Goal: Task Accomplishment & Management: Manage account settings

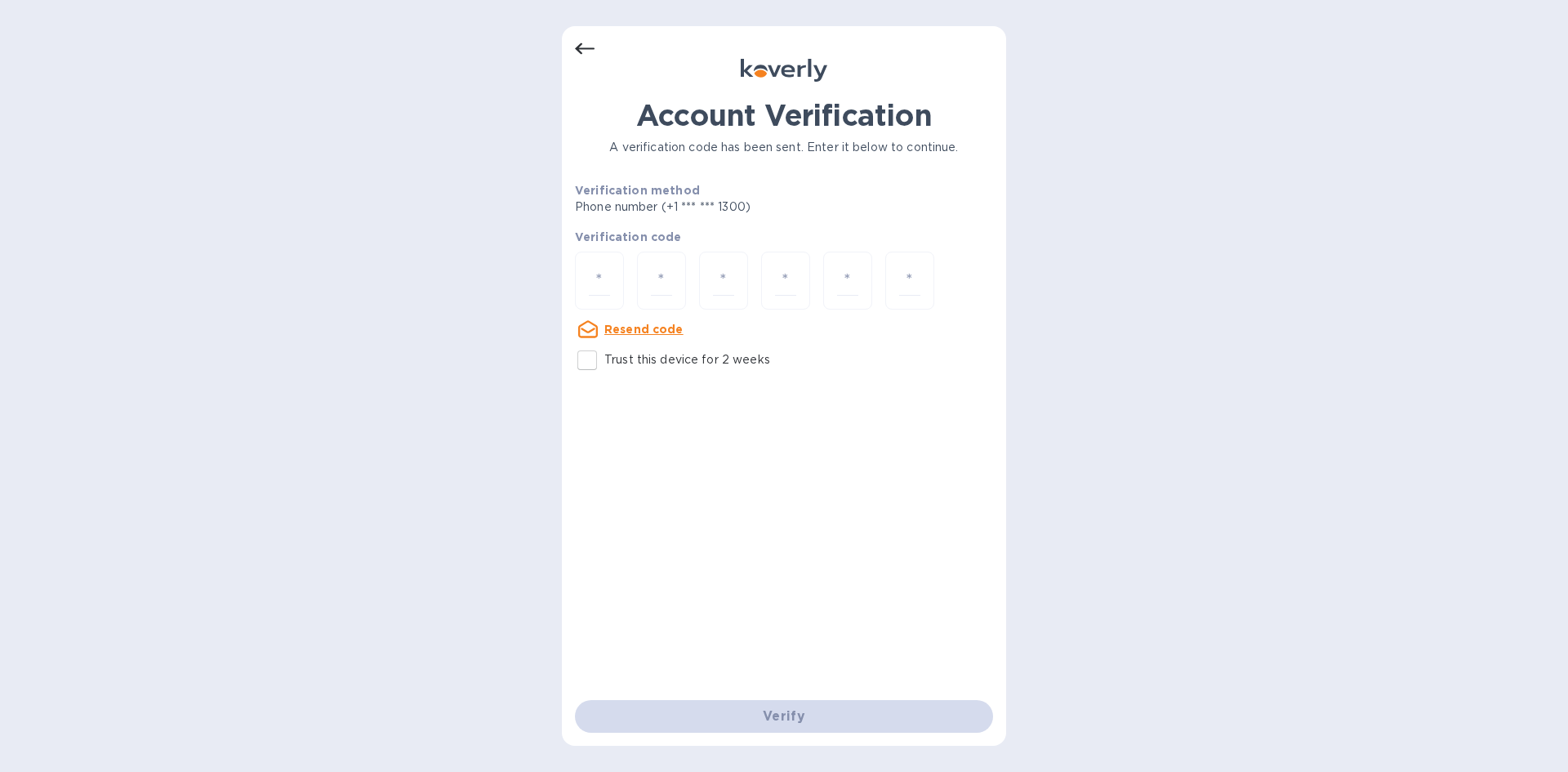
click at [634, 323] on u "Resend code" at bounding box center [644, 329] width 79 height 13
click at [587, 272] on div at bounding box center [599, 281] width 49 height 58
type input "4"
type input "7"
type input "9"
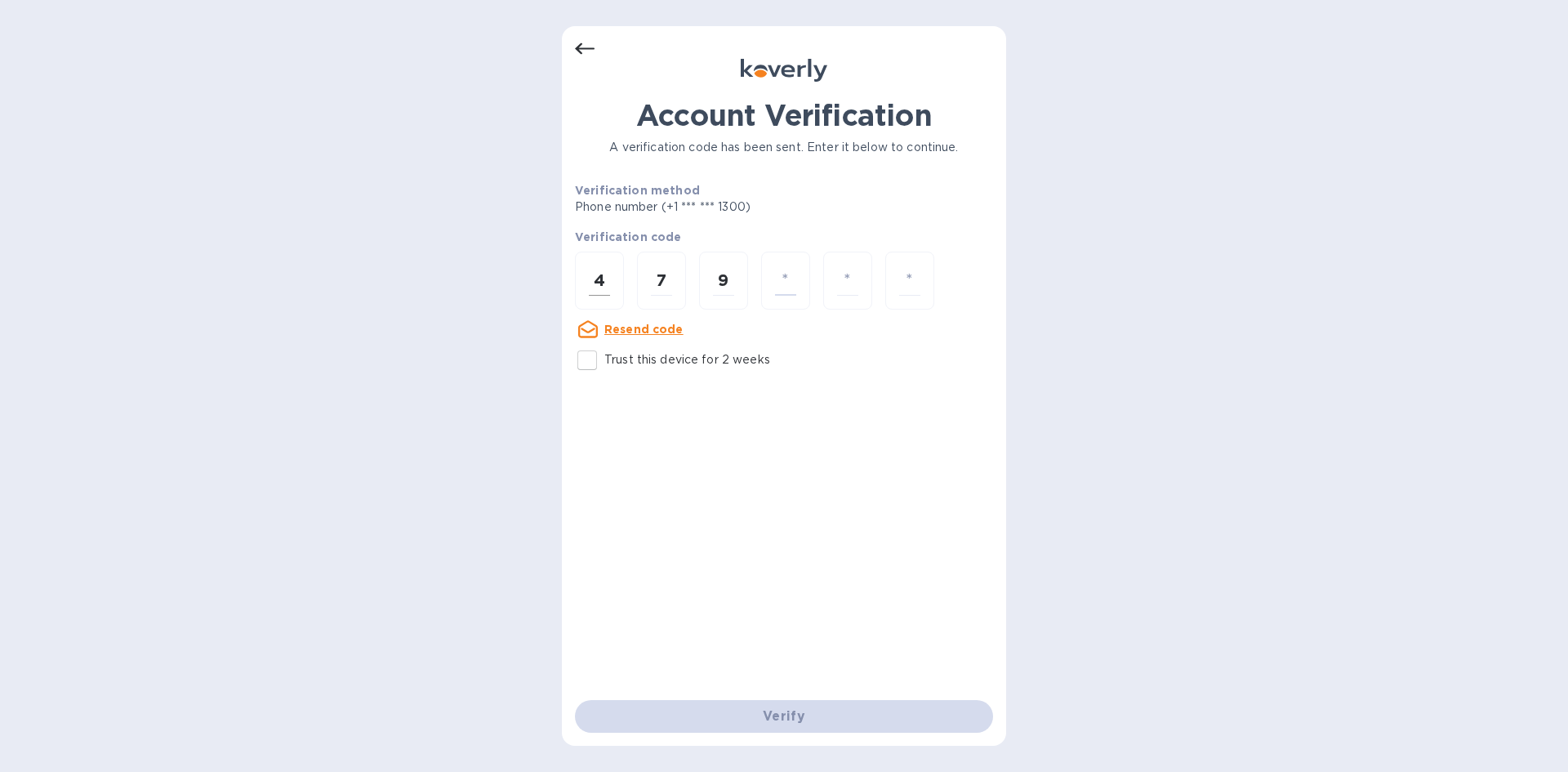
type input "3"
type input "4"
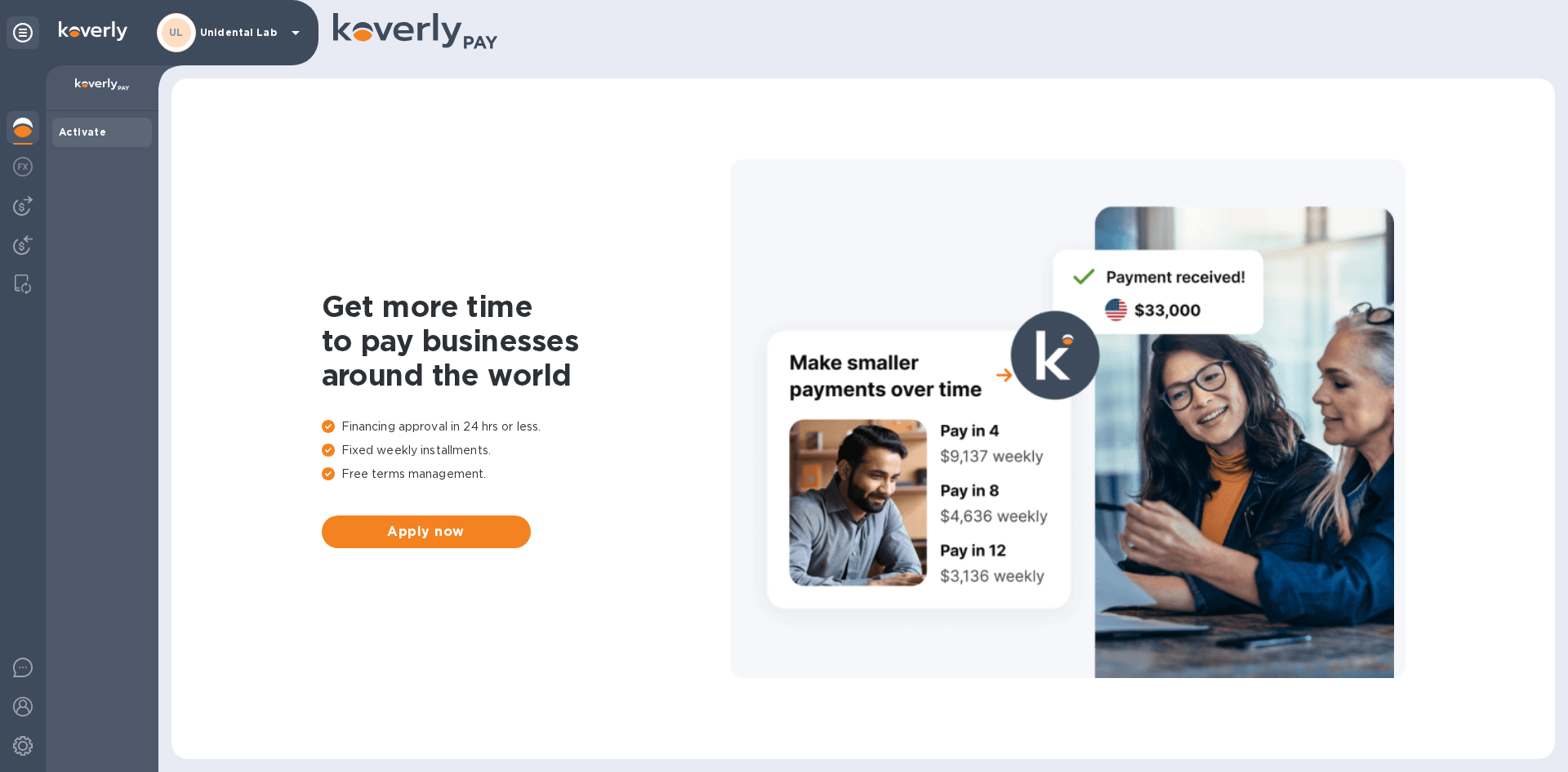
click at [84, 141] on div "Activate" at bounding box center [102, 132] width 99 height 30
click at [218, 40] on div "UL Unidental Lab" at bounding box center [232, 32] width 149 height 39
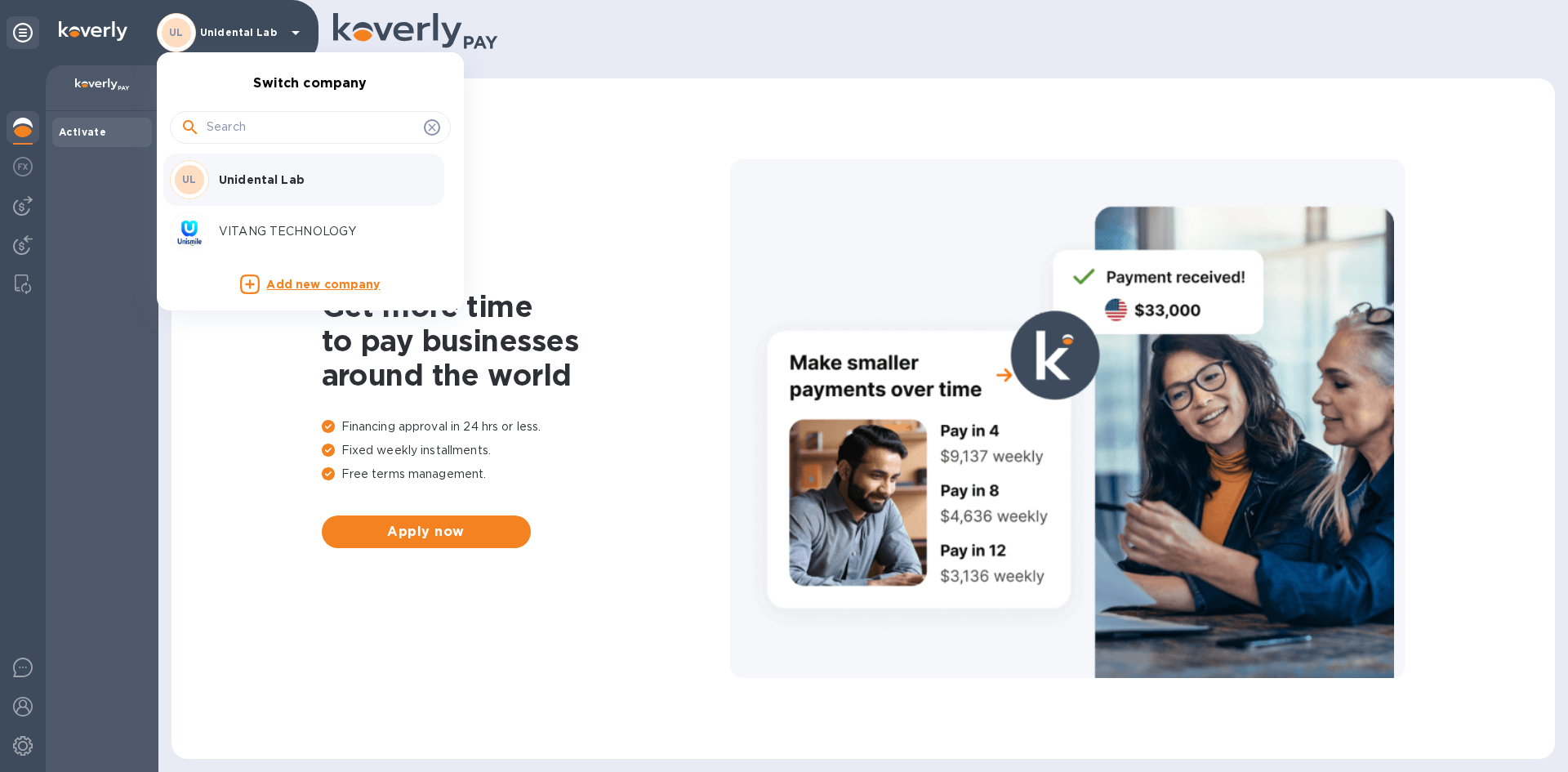
click at [95, 139] on div at bounding box center [784, 386] width 1568 height 772
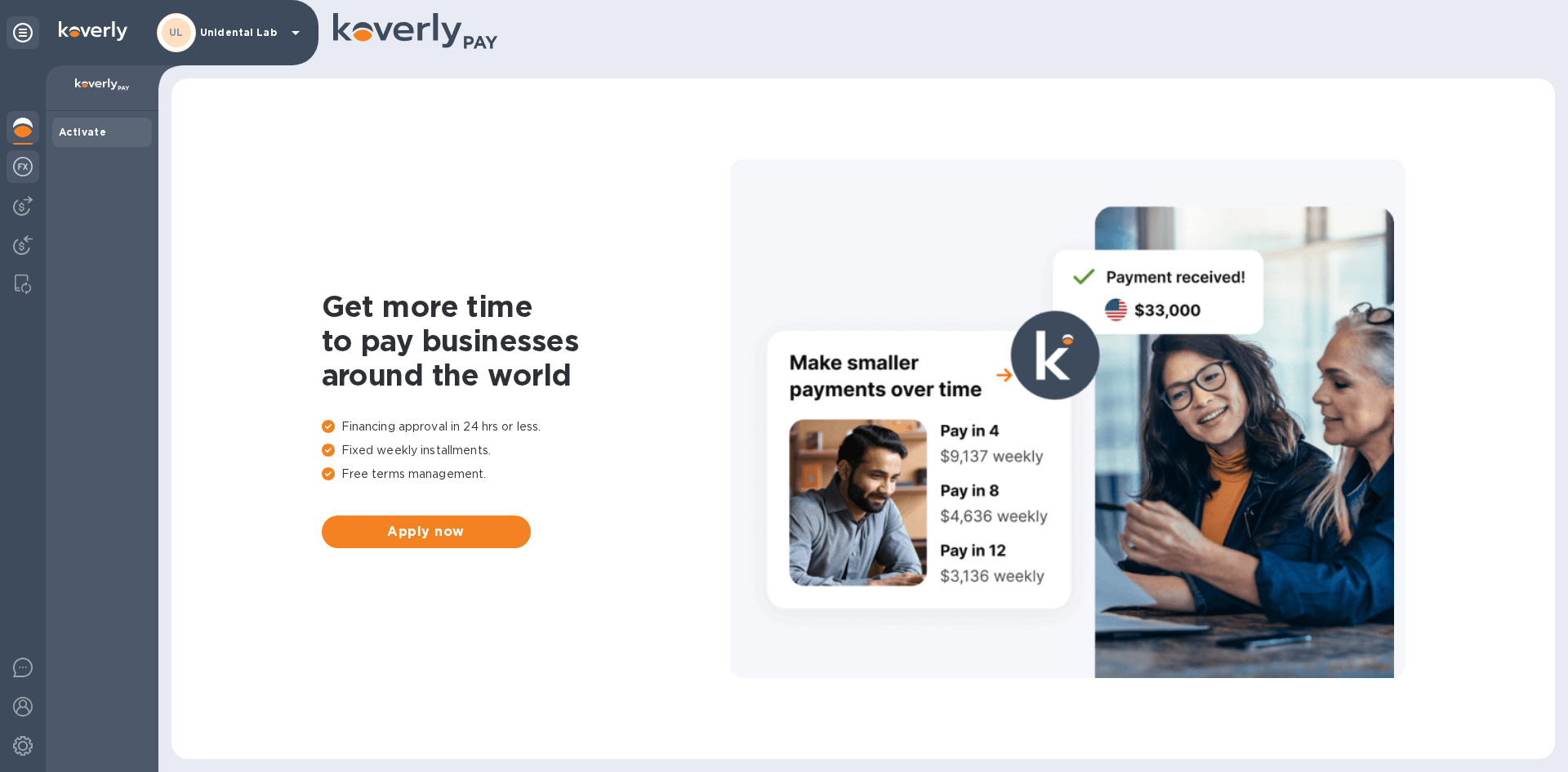
click at [22, 166] on img at bounding box center [23, 167] width 20 height 20
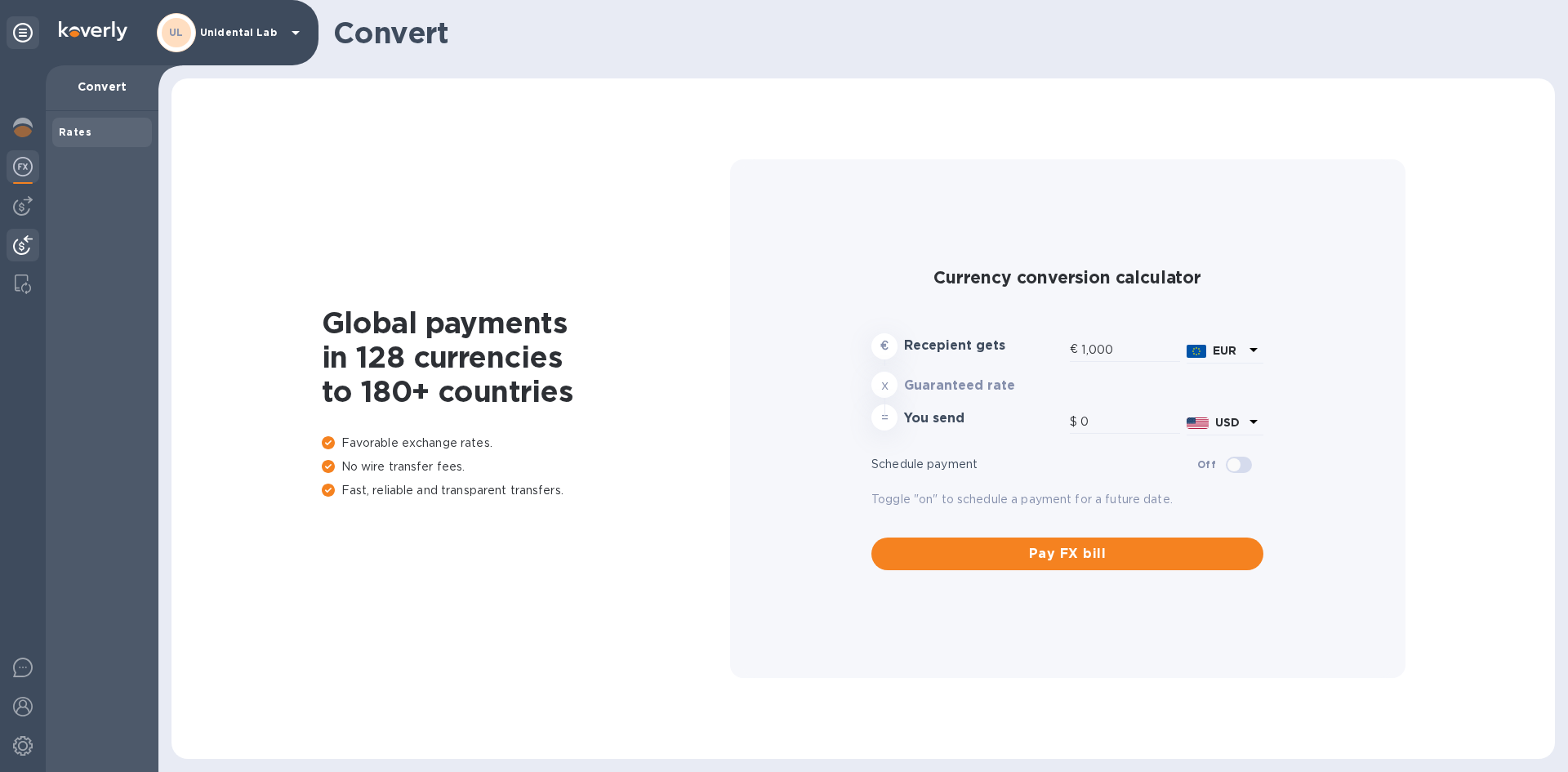
click at [31, 235] on img at bounding box center [23, 245] width 20 height 20
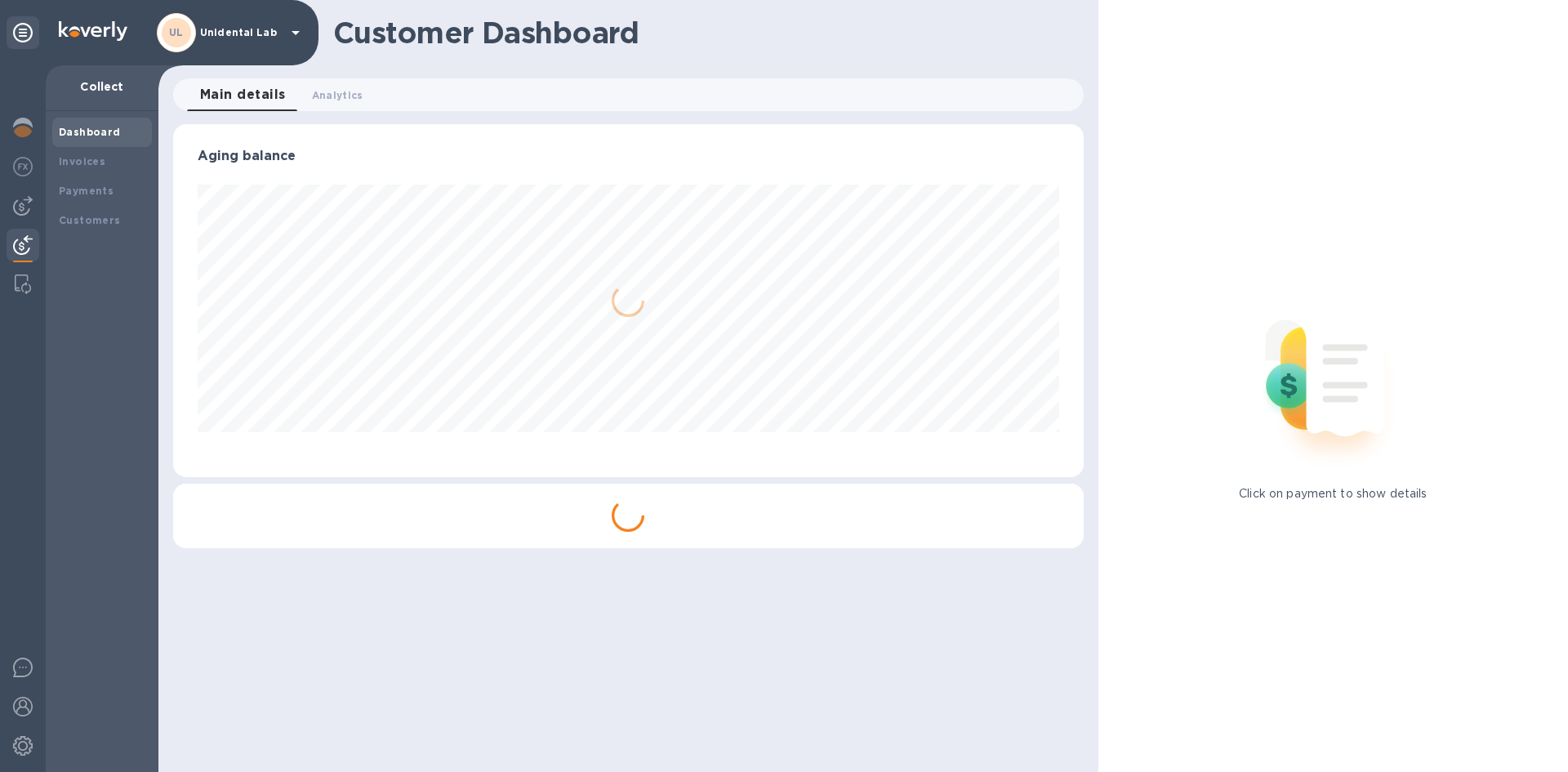
scroll to position [352, 904]
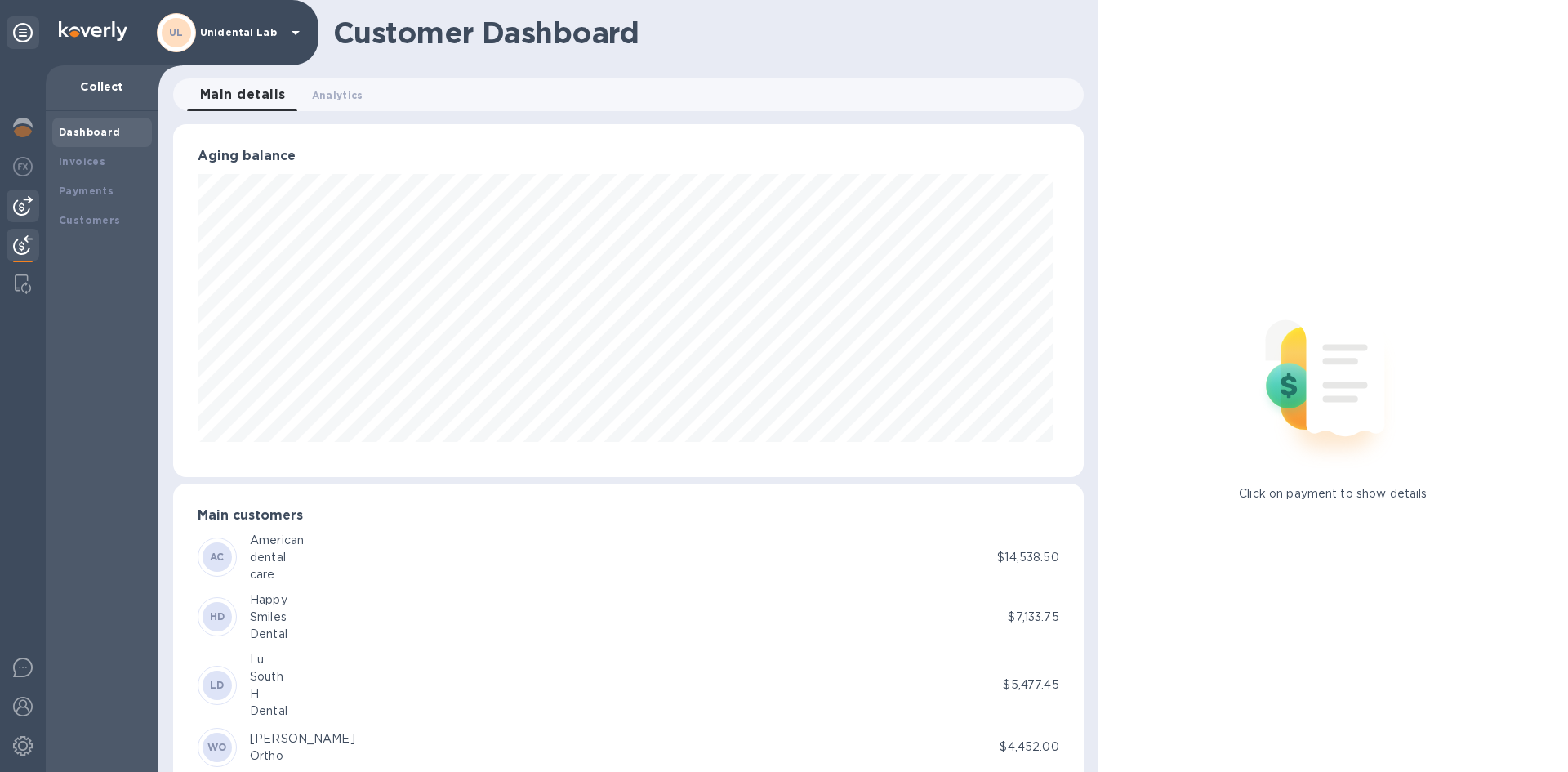
click at [26, 203] on img at bounding box center [23, 206] width 20 height 20
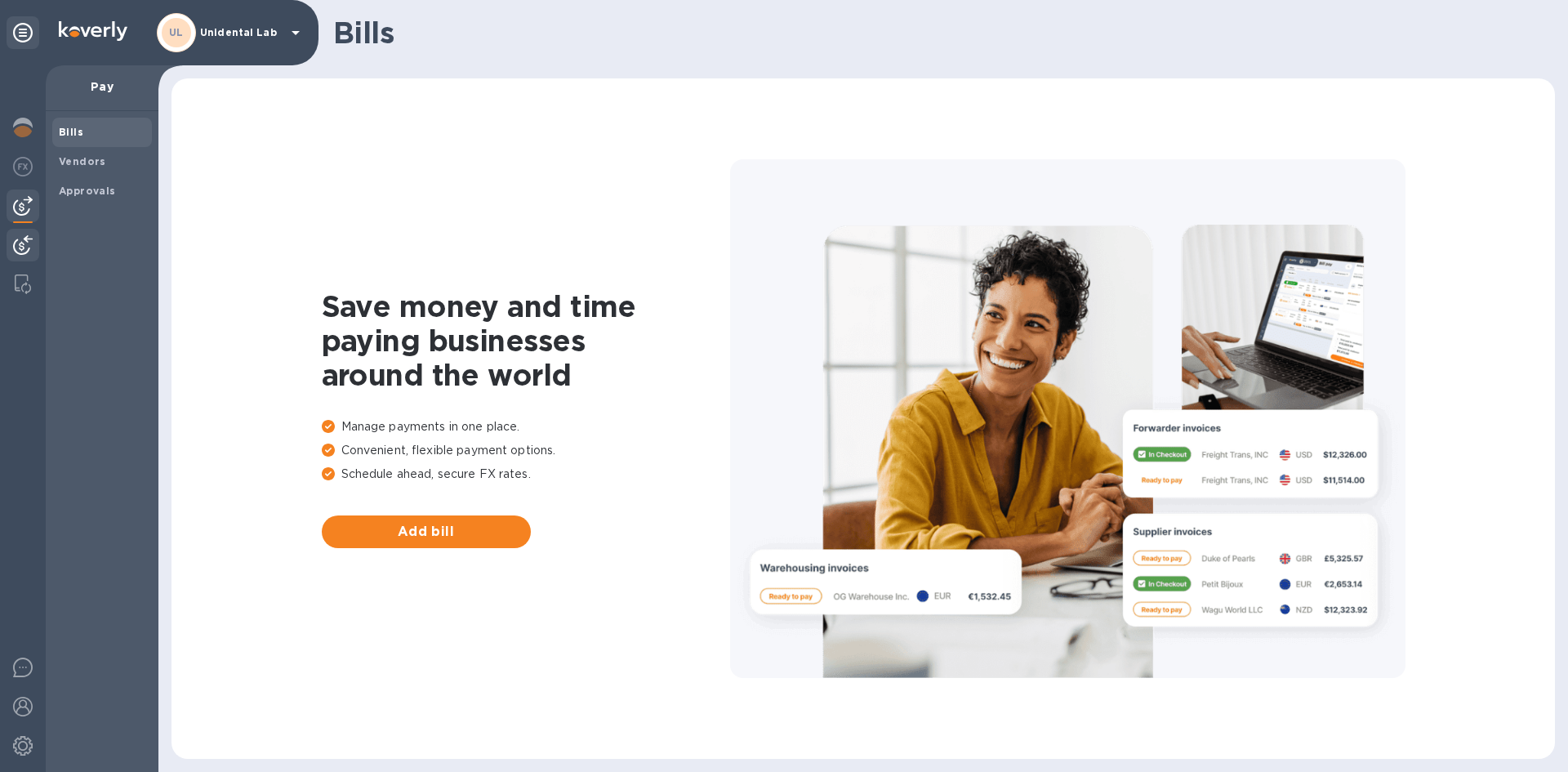
click at [19, 264] on div at bounding box center [22, 246] width 32 height 36
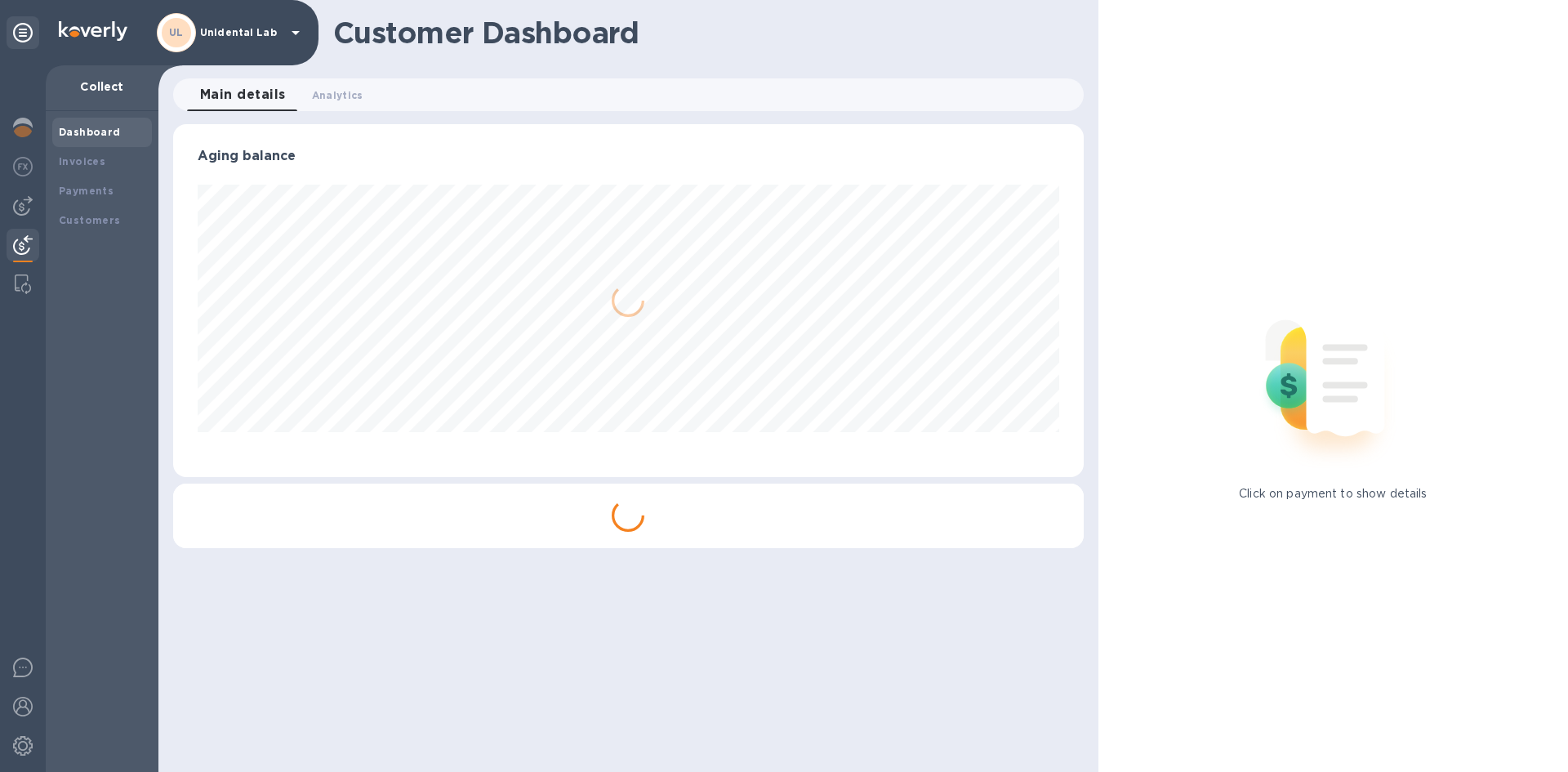
scroll to position [352, 904]
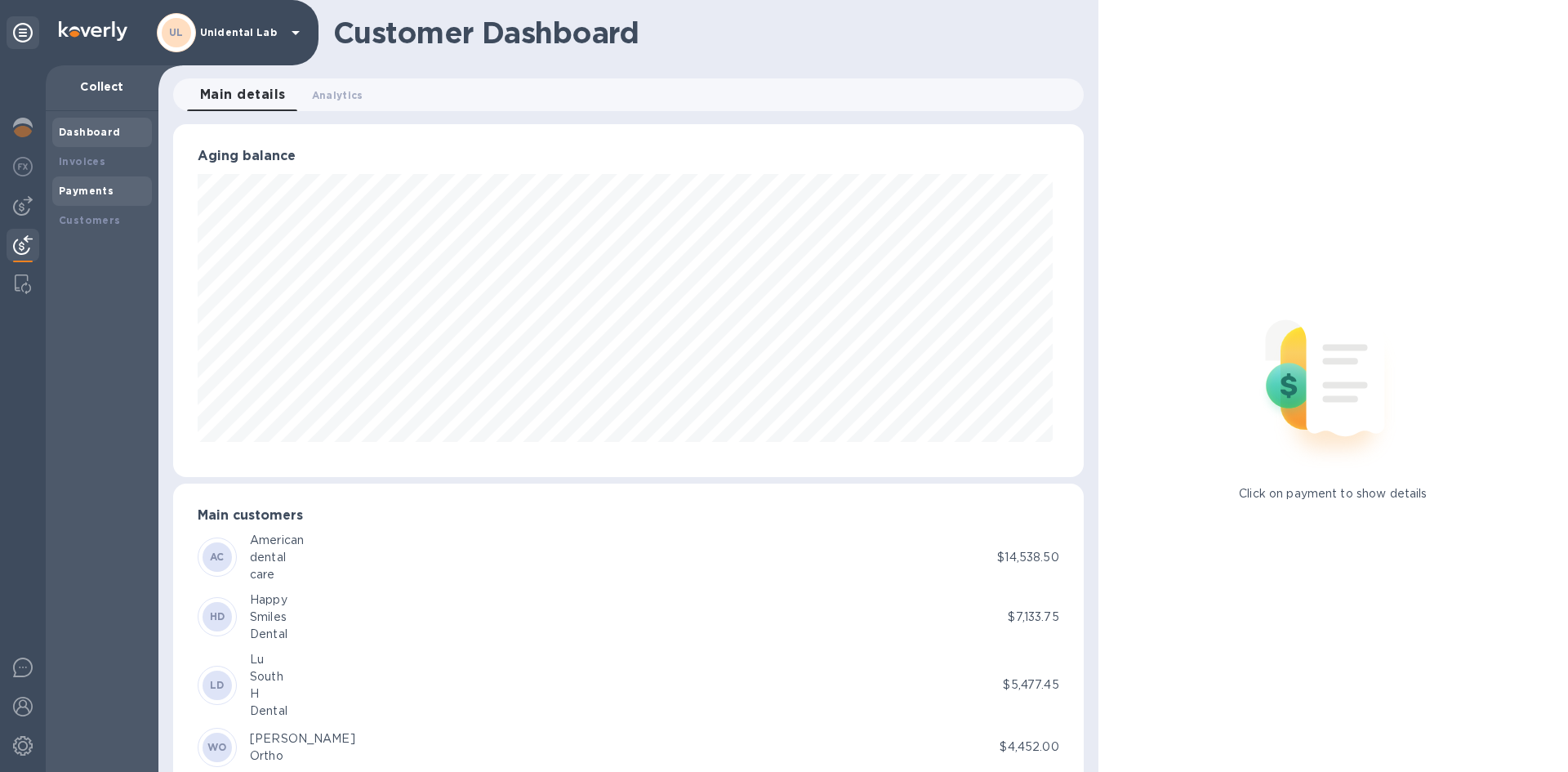
click at [119, 197] on div "Payments" at bounding box center [102, 191] width 87 height 17
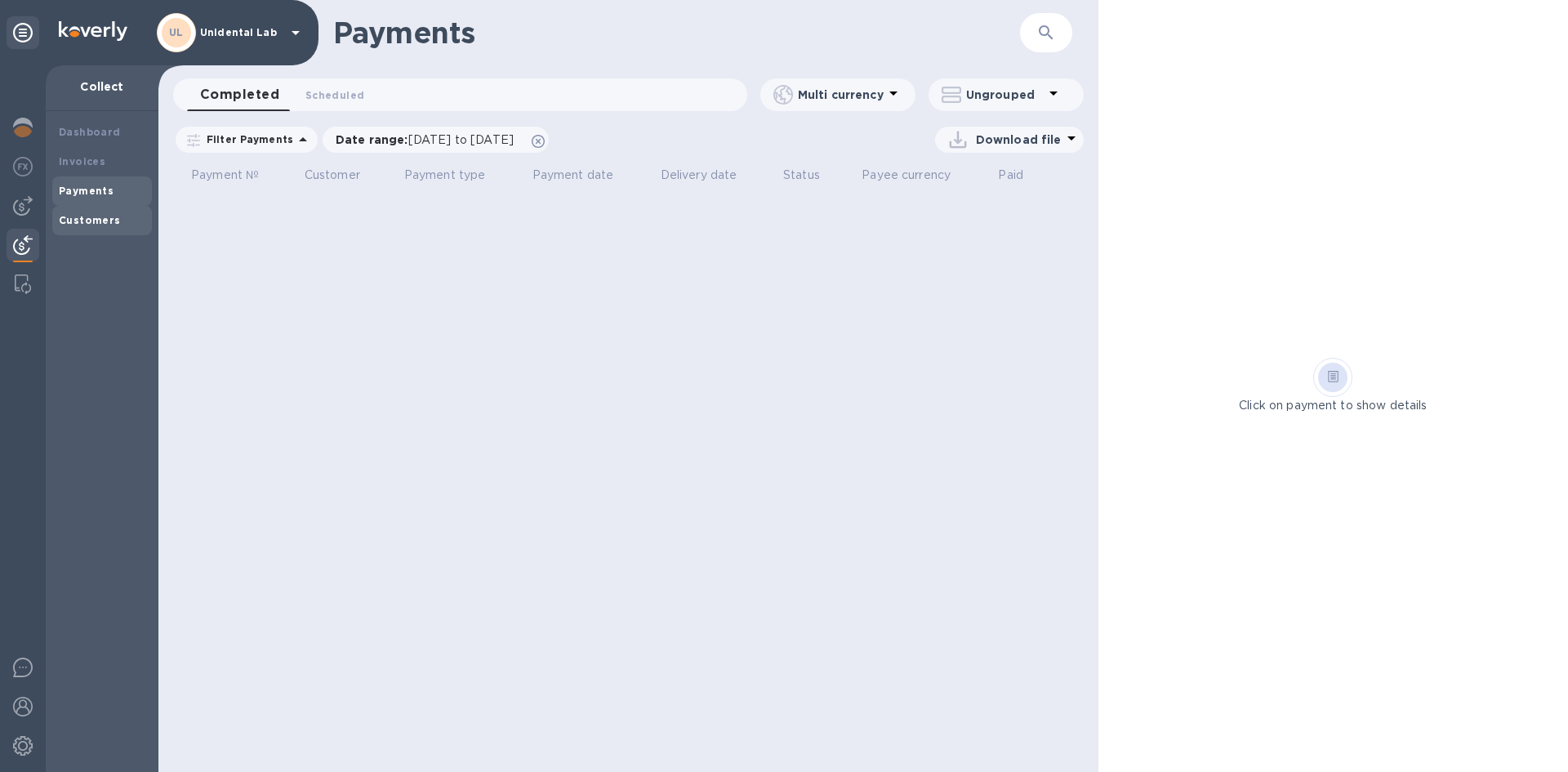
click at [114, 208] on div "Customers" at bounding box center [102, 221] width 99 height 30
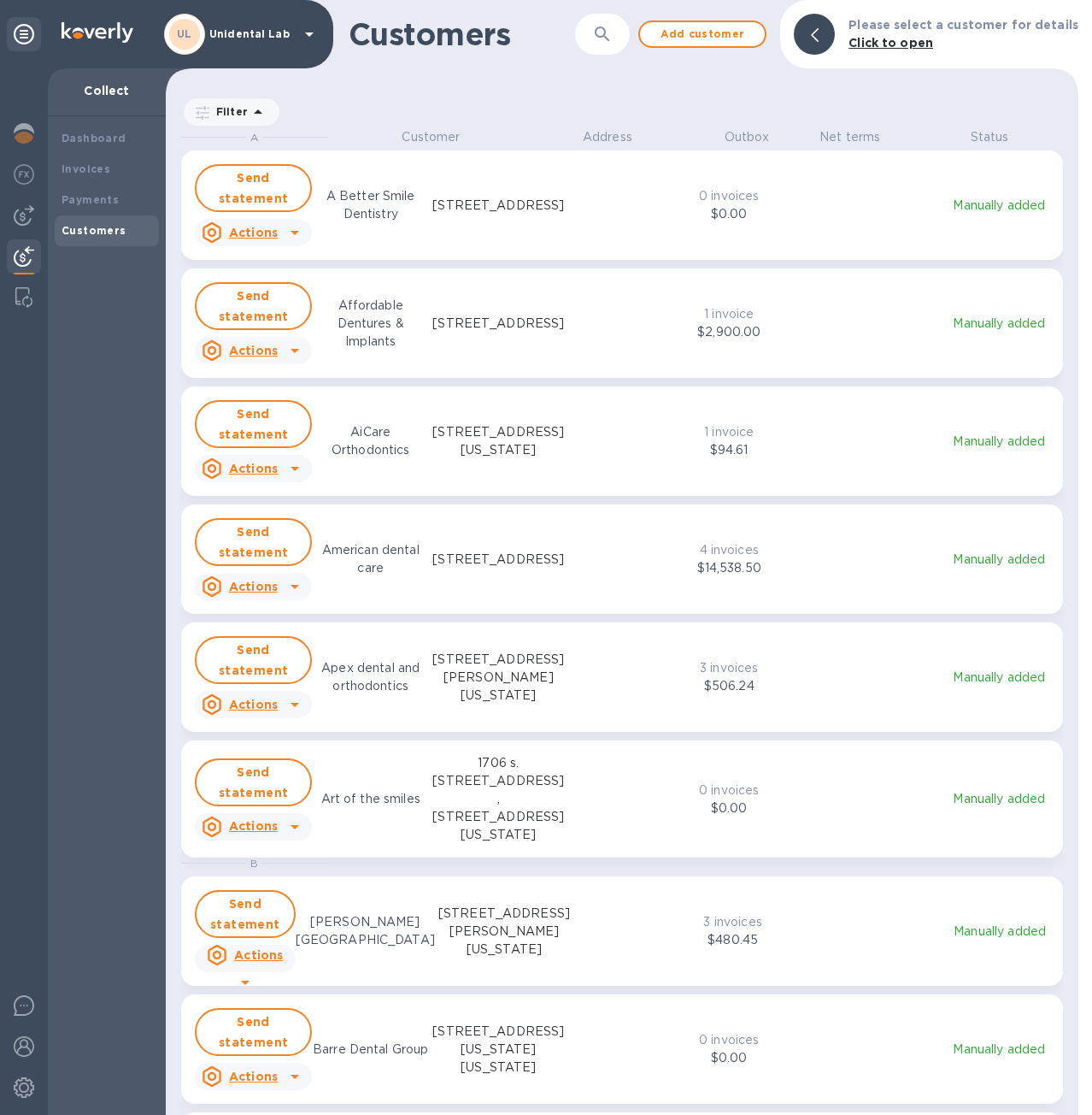
scroll to position [974, 906]
click at [602, 33] on button "button" at bounding box center [602, 34] width 41 height 41
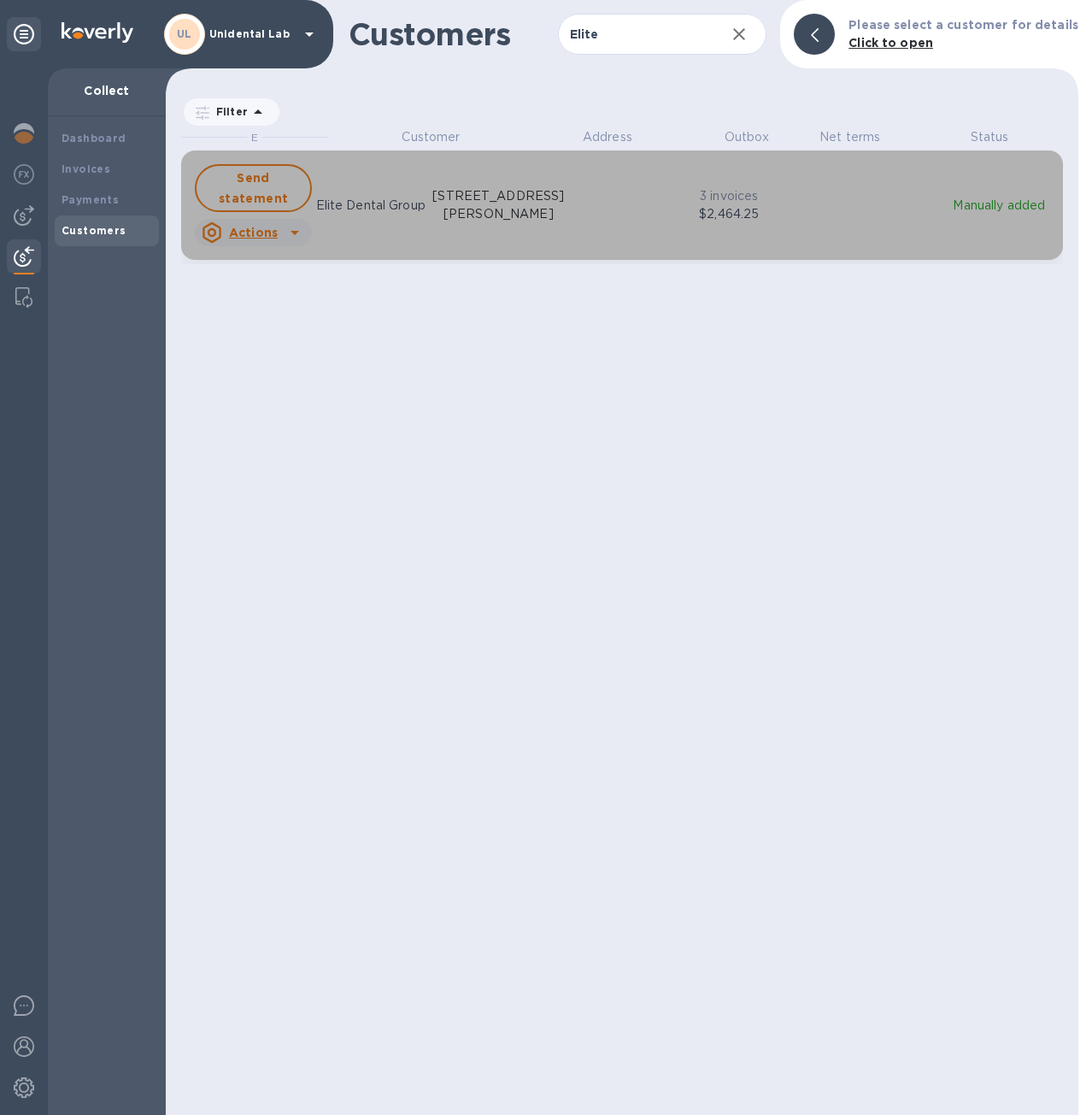
click at [572, 200] on p "3 invoices" at bounding box center [728, 196] width 316 height 18
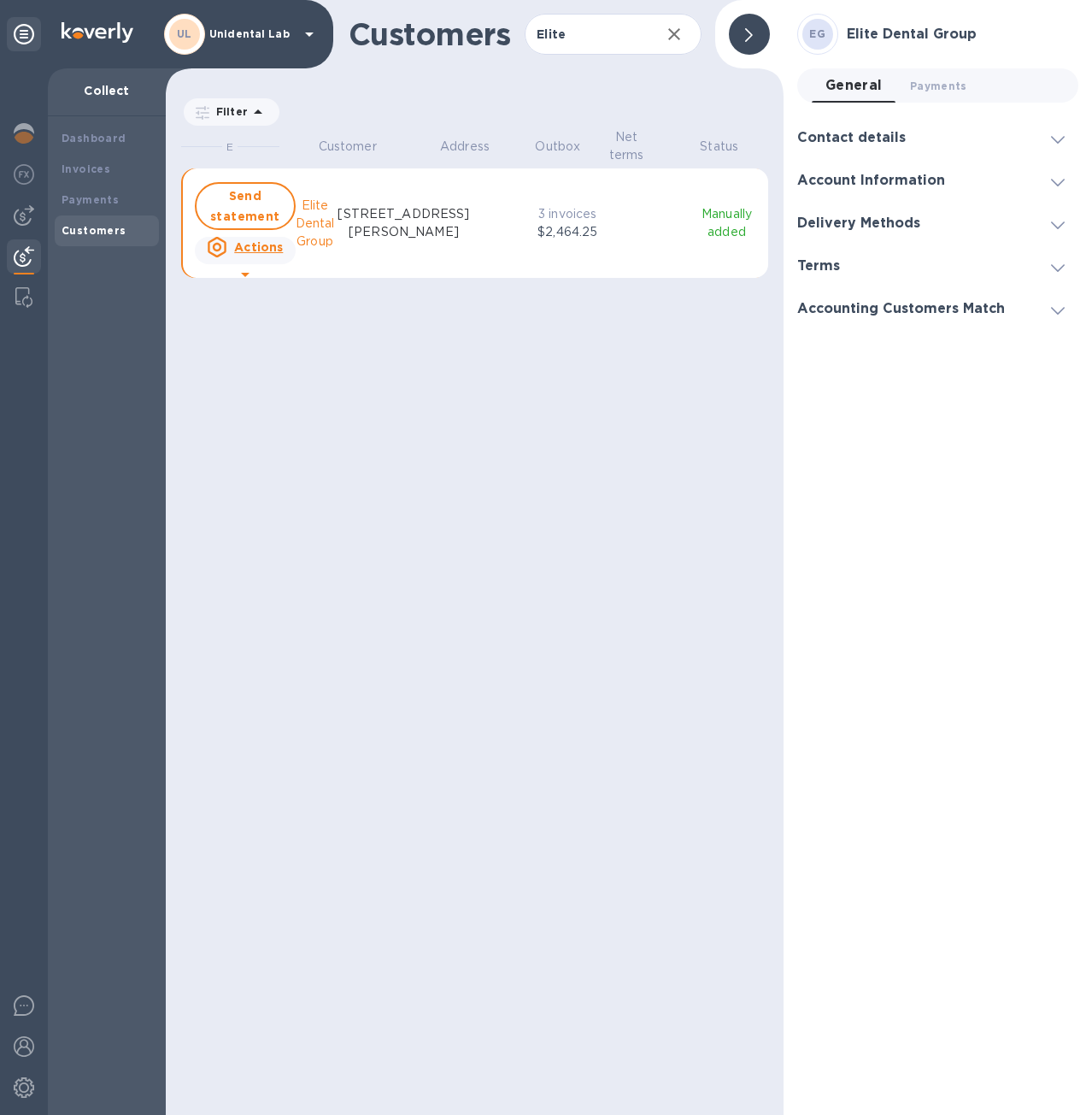
click at [258, 254] on u "Actions" at bounding box center [258, 247] width 48 height 14
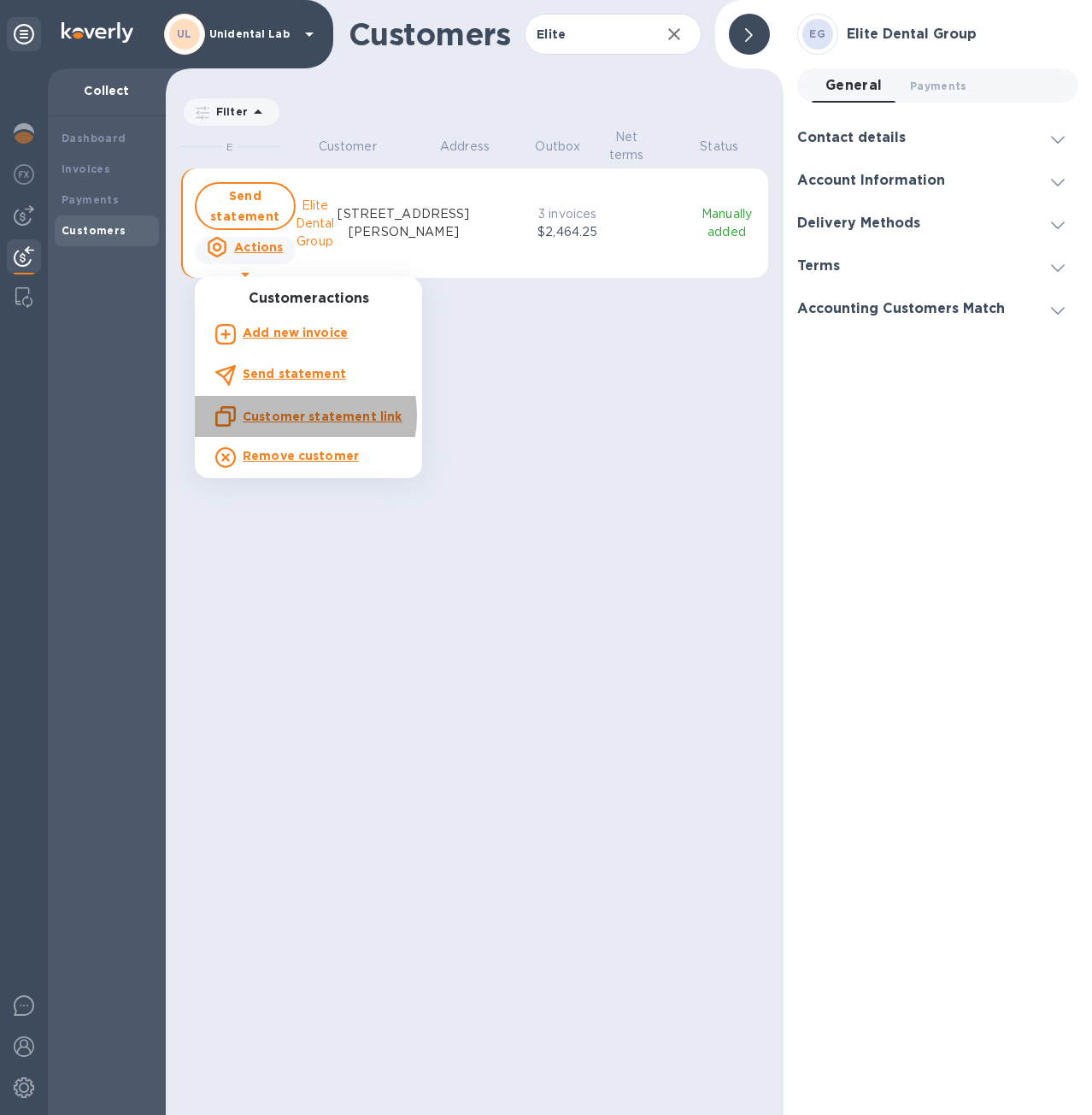
click at [294, 416] on u "Customer statement link" at bounding box center [322, 417] width 159 height 14
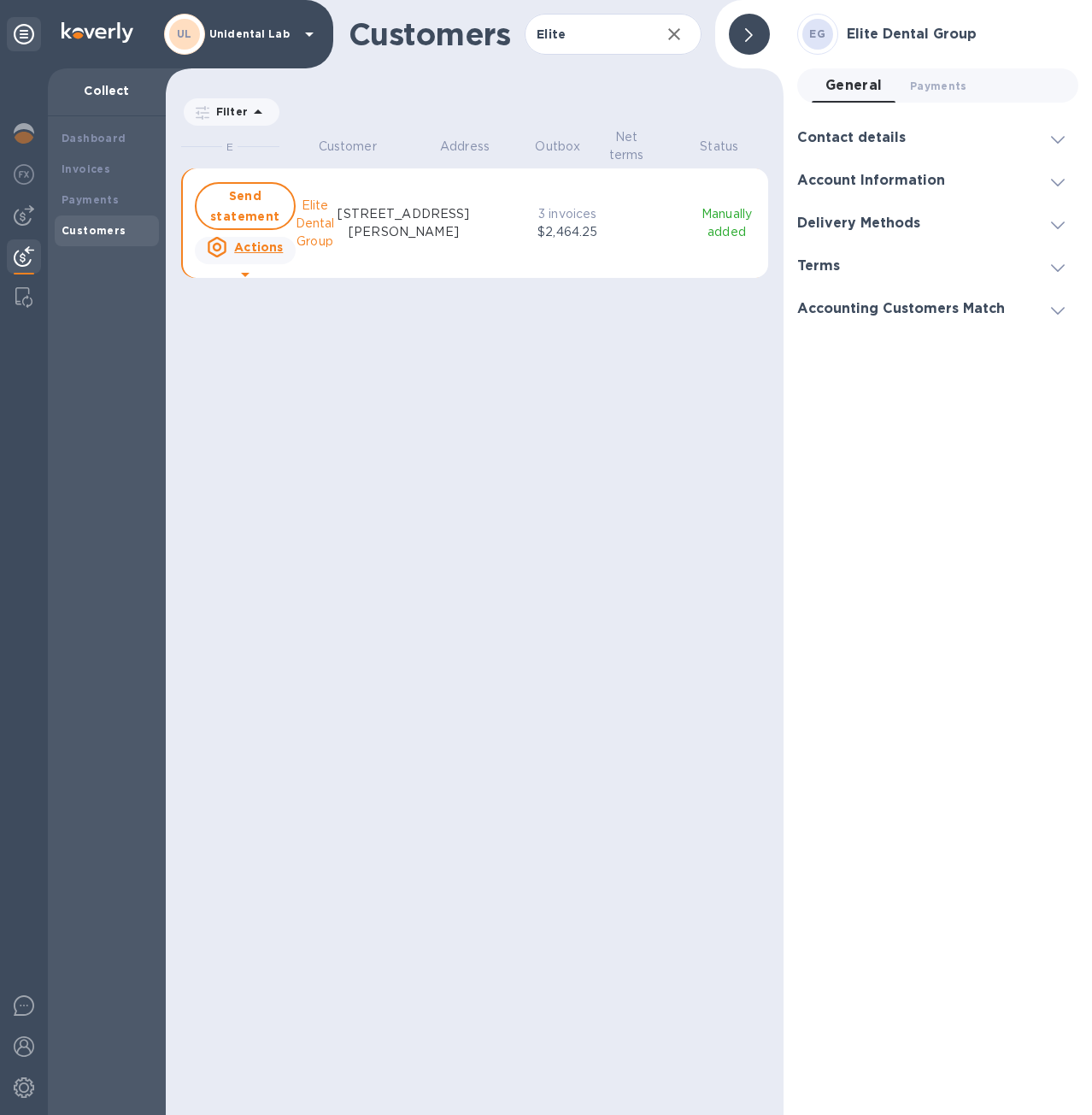
scroll to position [974, 611]
click at [569, 53] on input "Elite" at bounding box center [585, 35] width 121 height 42
click at [569, 45] on input "Elite" at bounding box center [585, 35] width 121 height 42
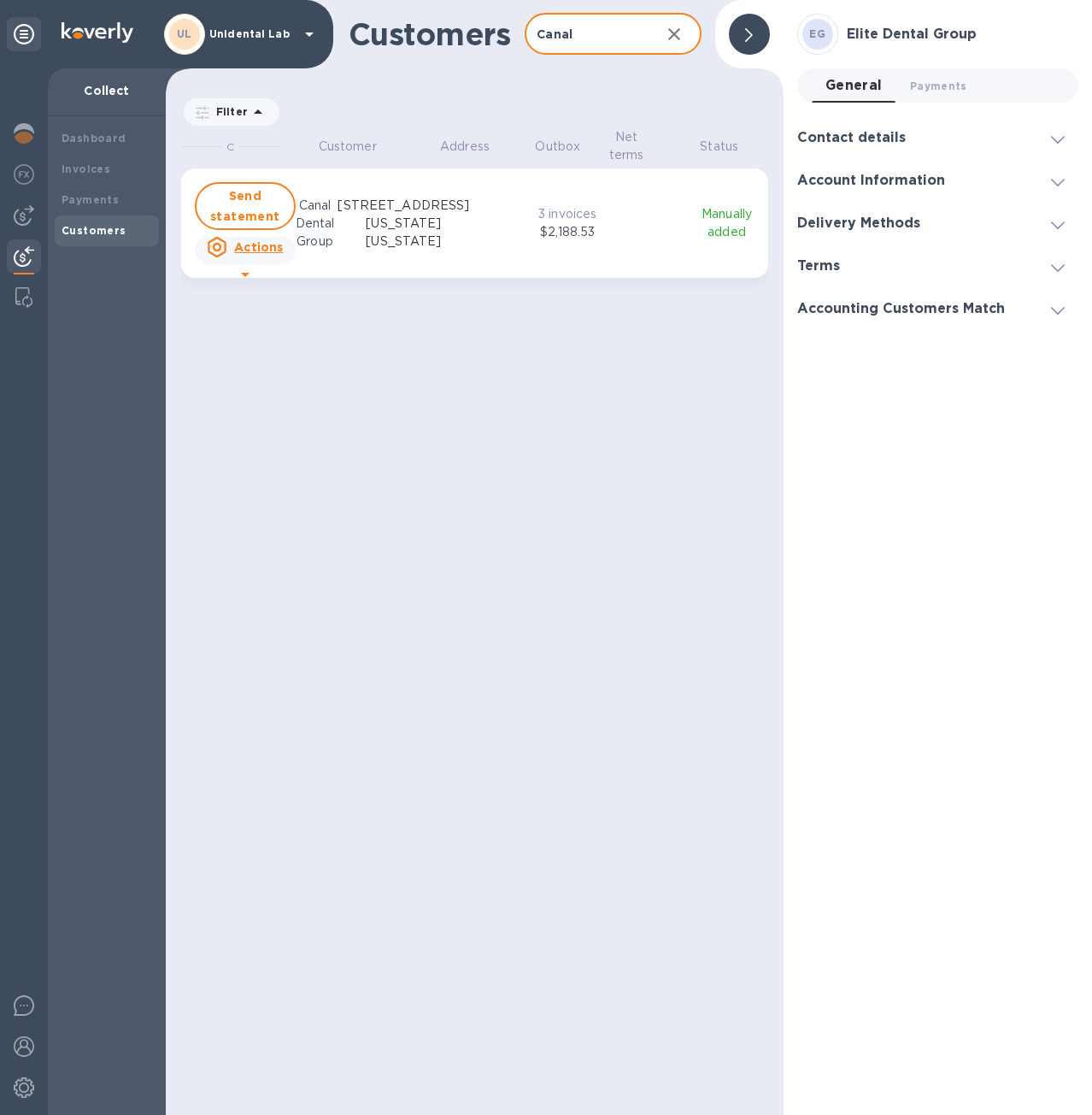
type input "Canal"
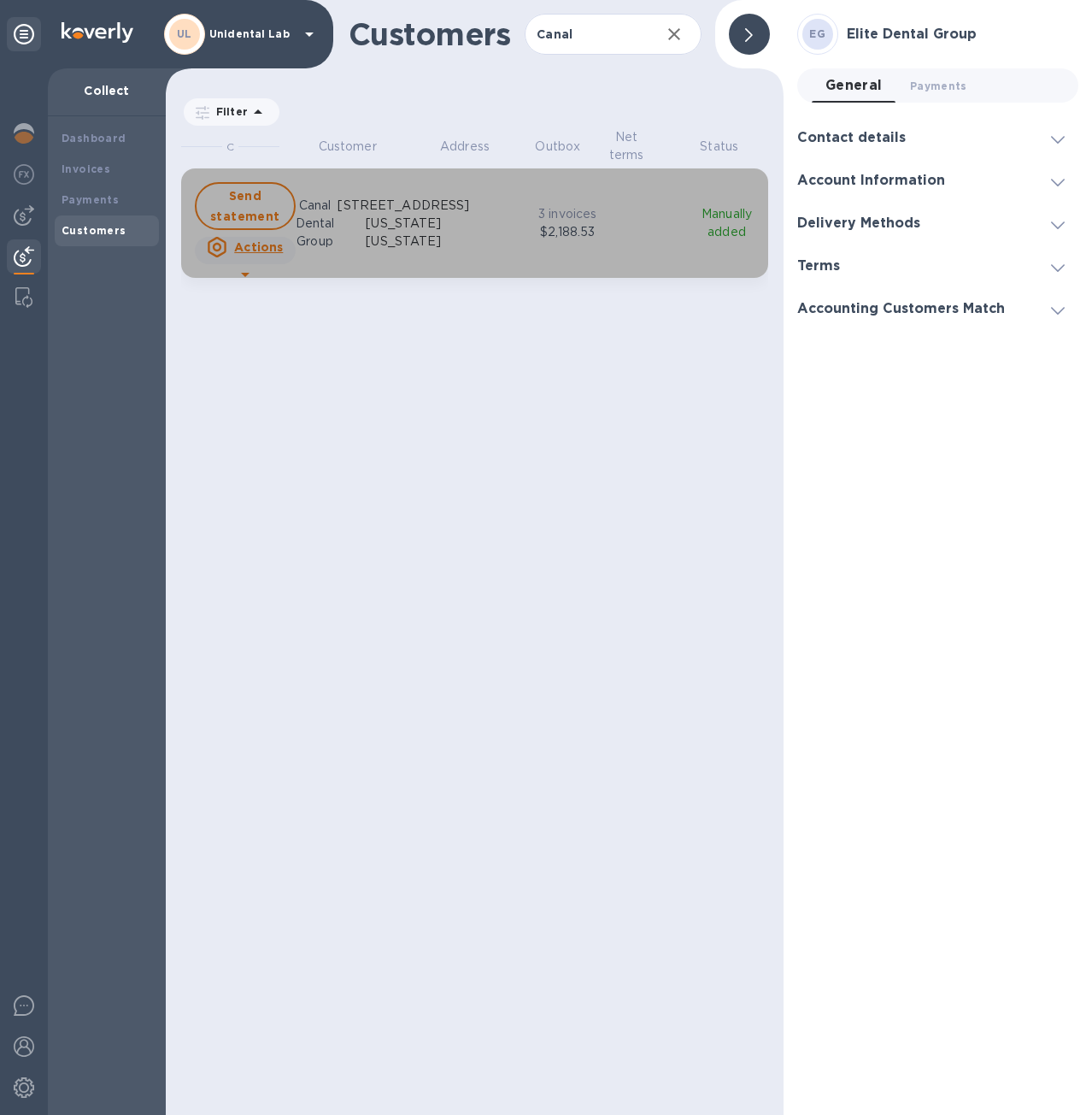
click at [558, 241] on p "$2,188.53" at bounding box center [568, 232] width 182 height 18
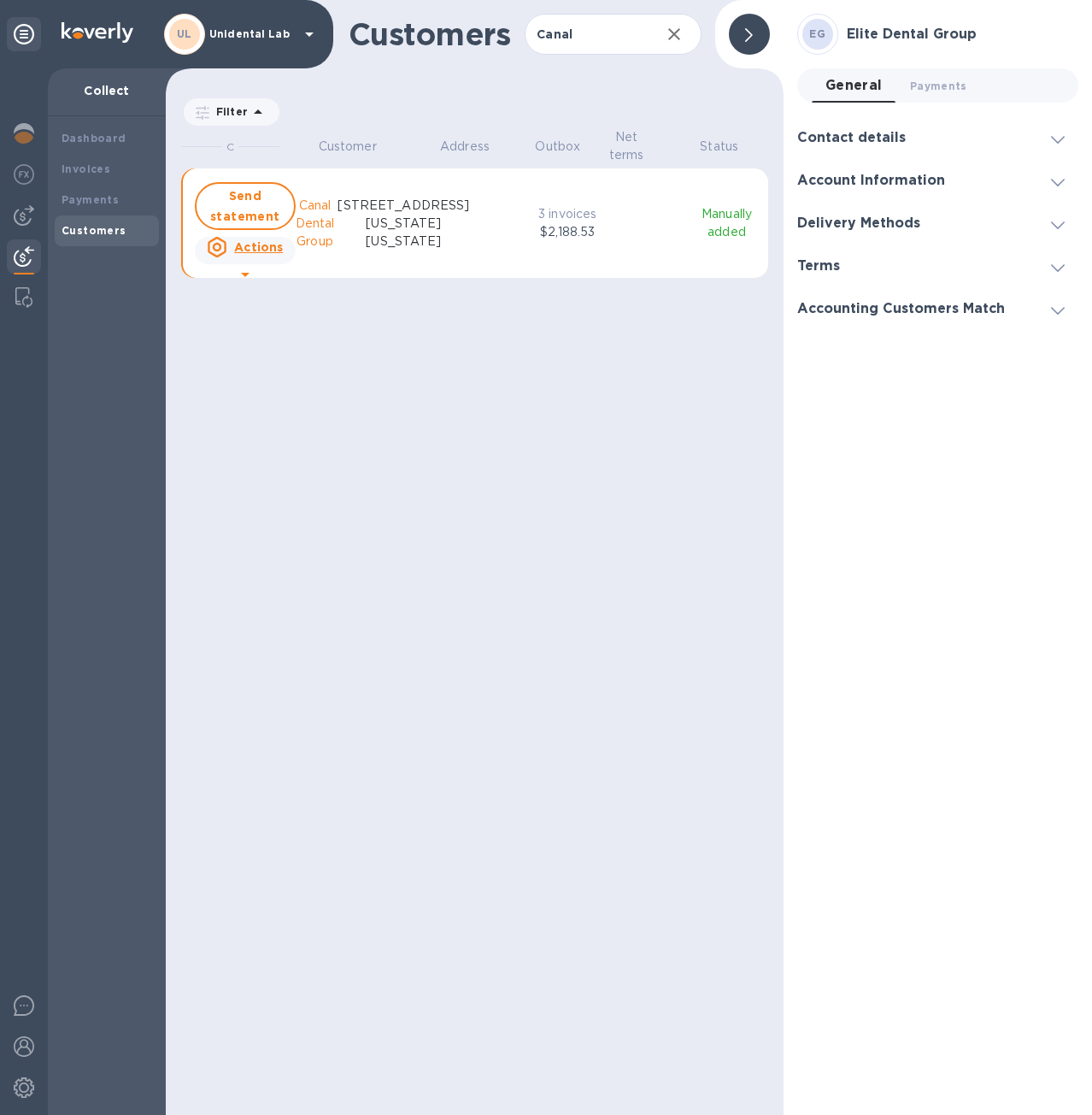
radio input "false"
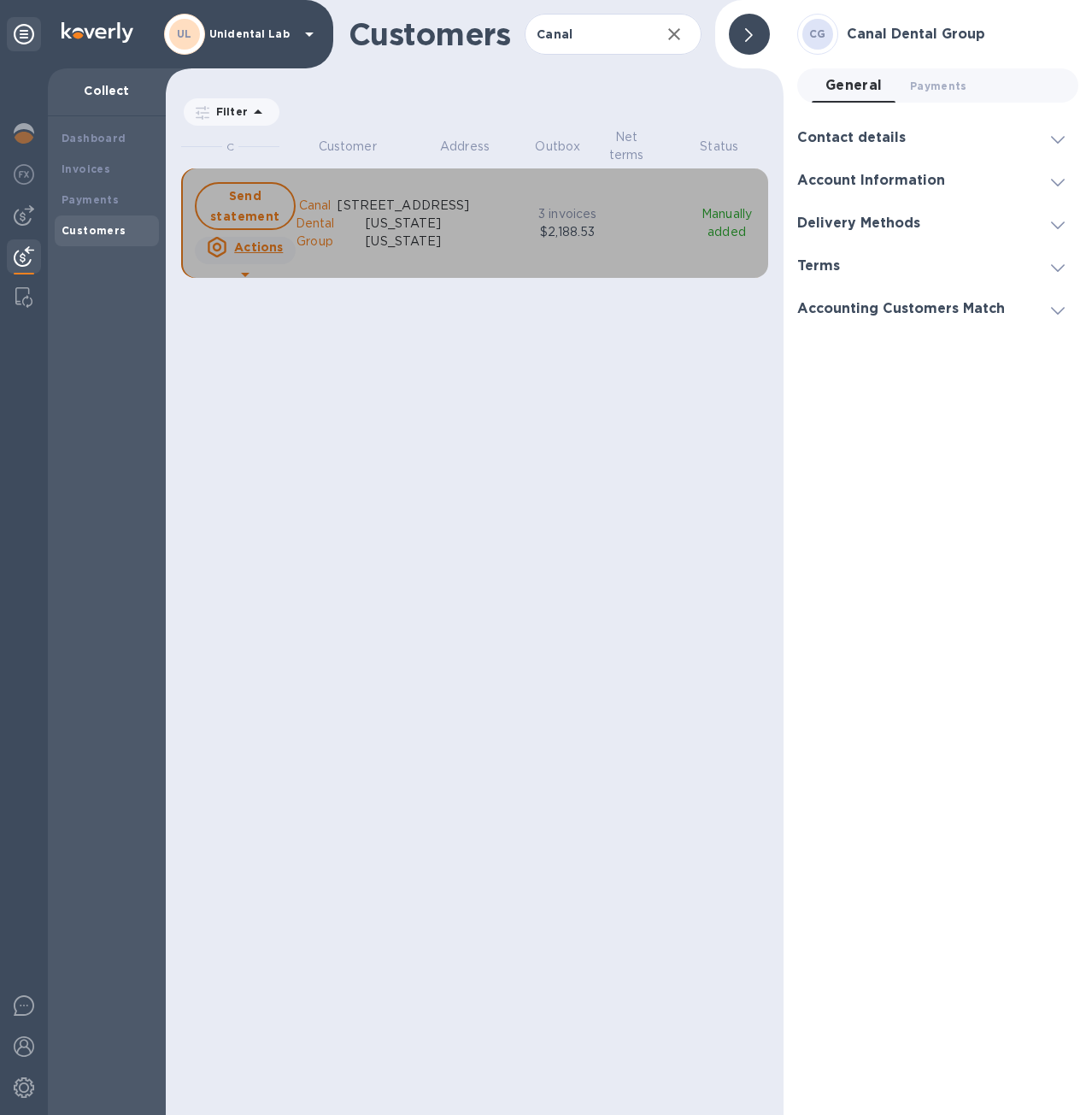
click at [253, 254] on u "Actions" at bounding box center [258, 247] width 48 height 14
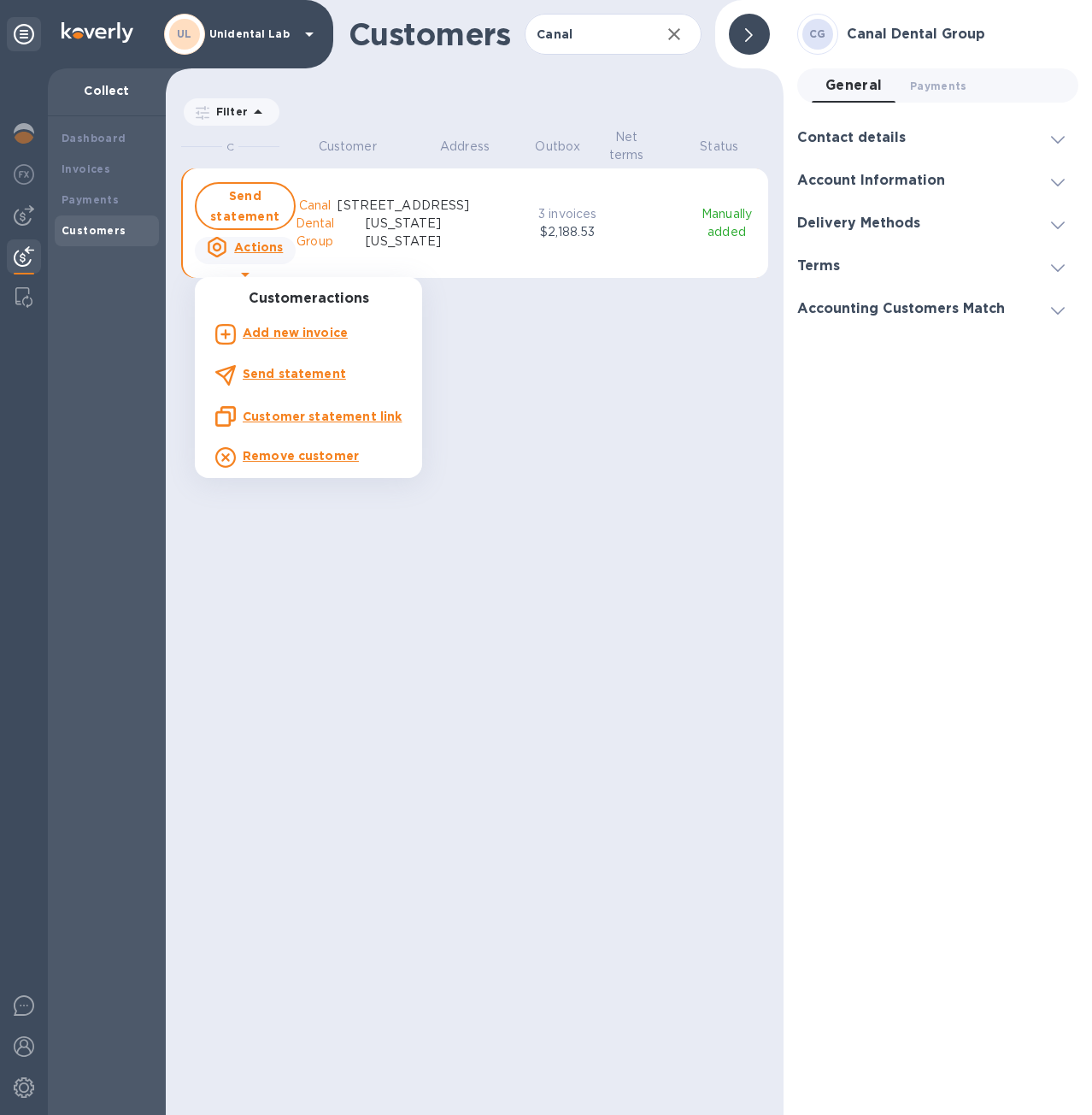
click at [513, 421] on div at bounding box center [546, 557] width 1092 height 1115
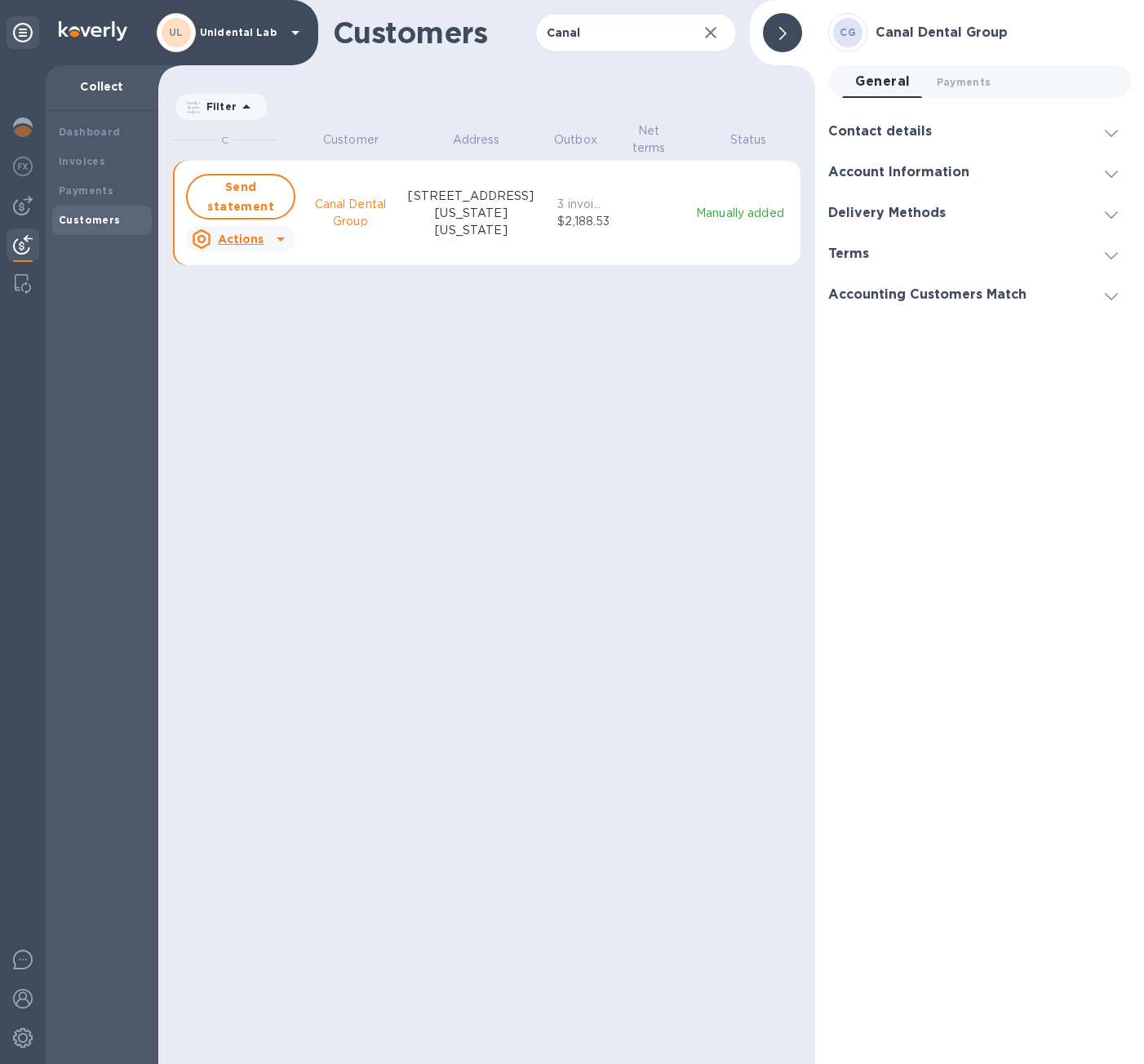
scroll to position [929, 651]
click at [239, 240] on u "Actions" at bounding box center [241, 239] width 46 height 13
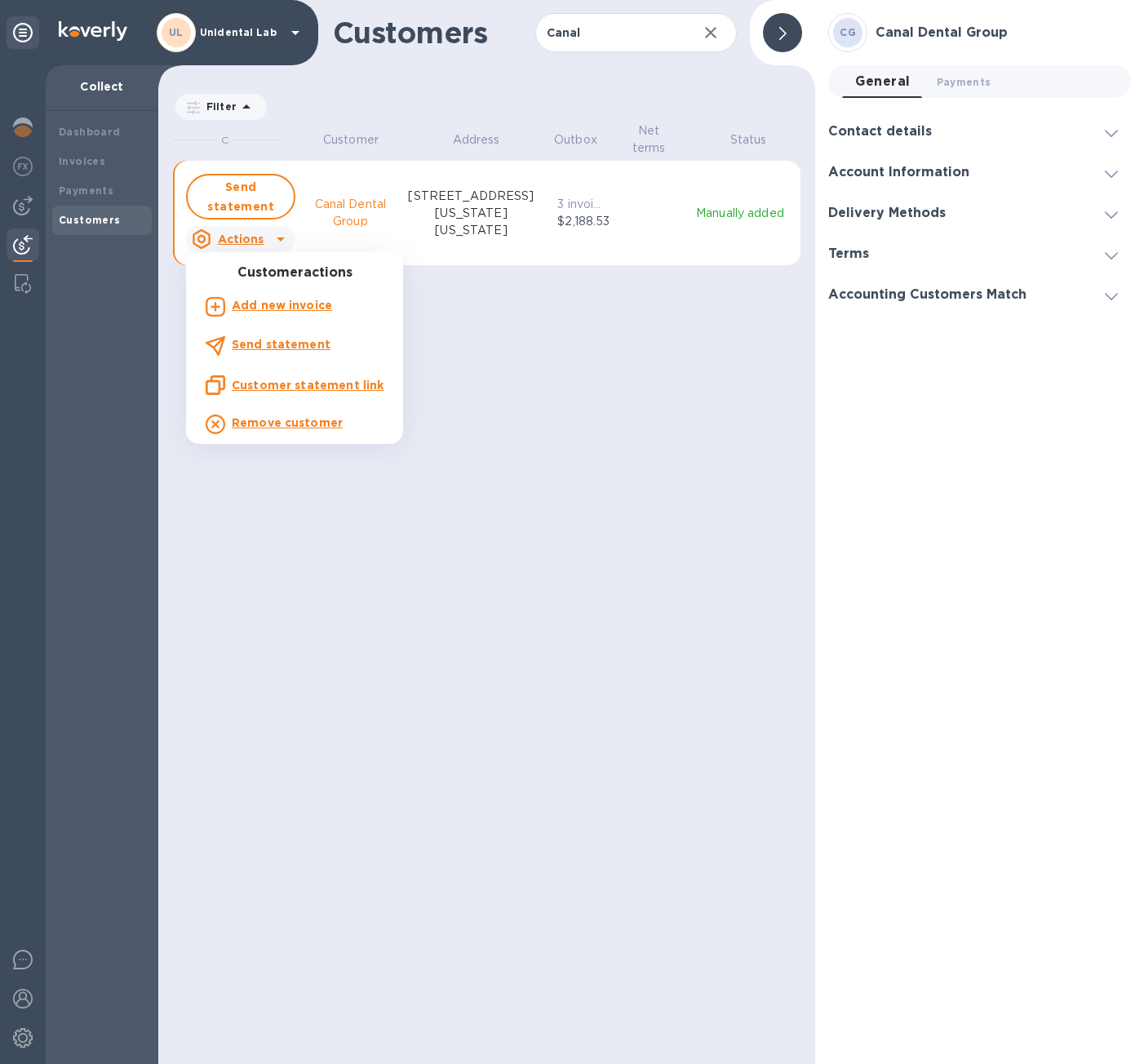
click at [297, 379] on u "Customer statement link" at bounding box center [307, 385] width 152 height 13
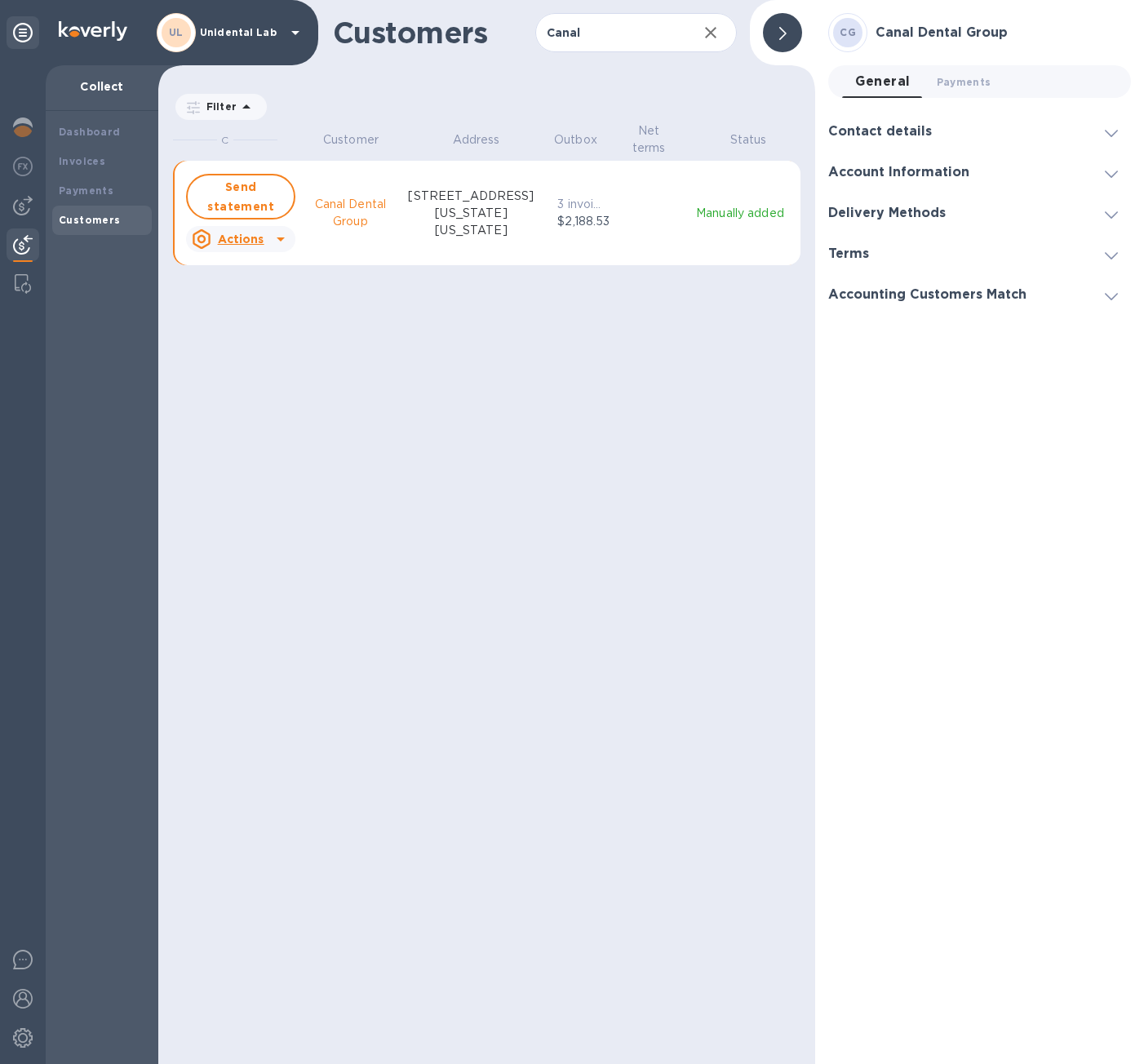
scroll to position [13, 7]
click at [579, 45] on input "Canal" at bounding box center [611, 33] width 150 height 40
click at [580, 44] on input "Canal" at bounding box center [611, 33] width 150 height 40
click at [601, 23] on input "Canal" at bounding box center [611, 33] width 150 height 40
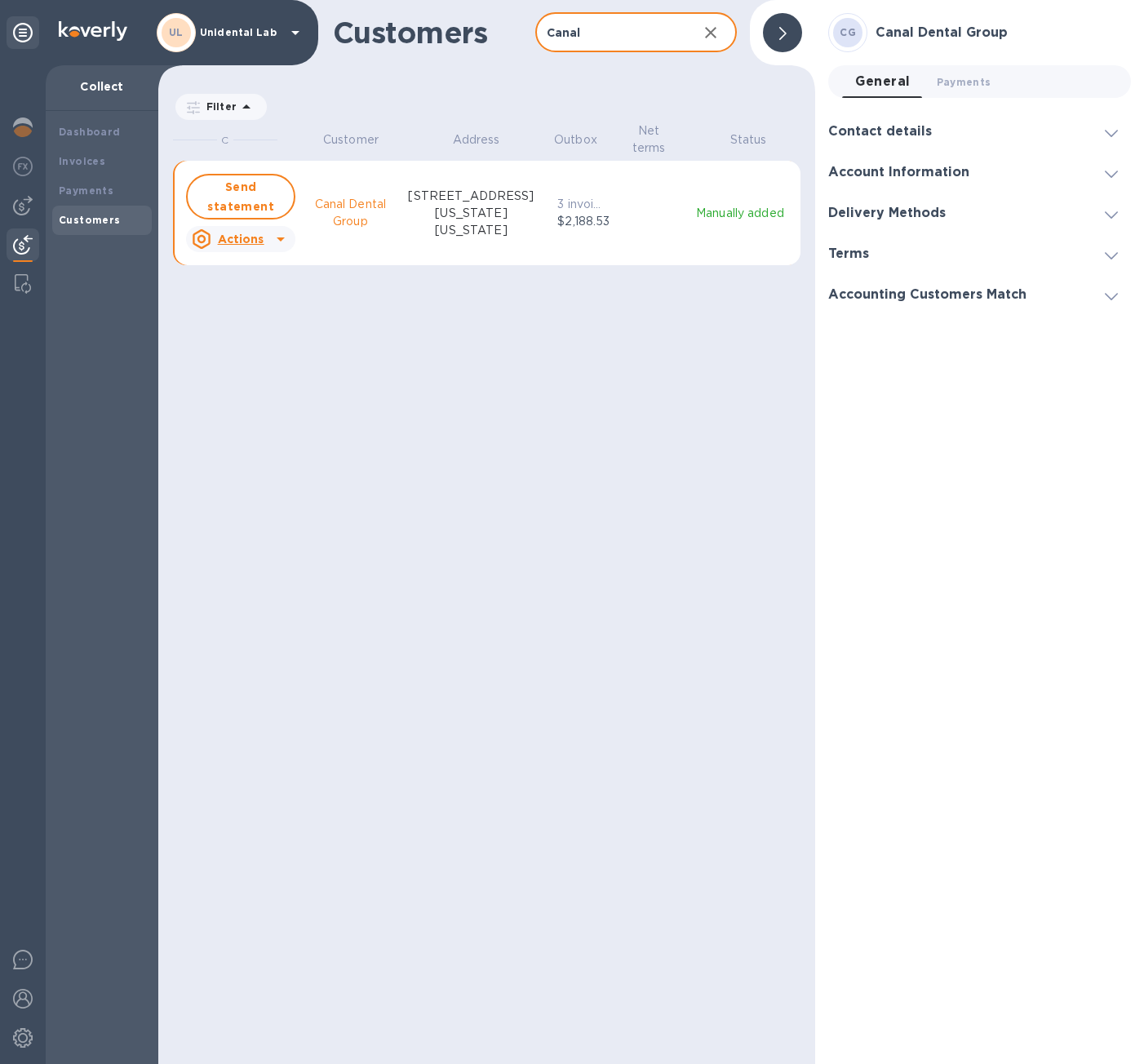
click at [601, 23] on input "Canal" at bounding box center [611, 33] width 150 height 40
paste input "Playhouse Dental-Westchester"
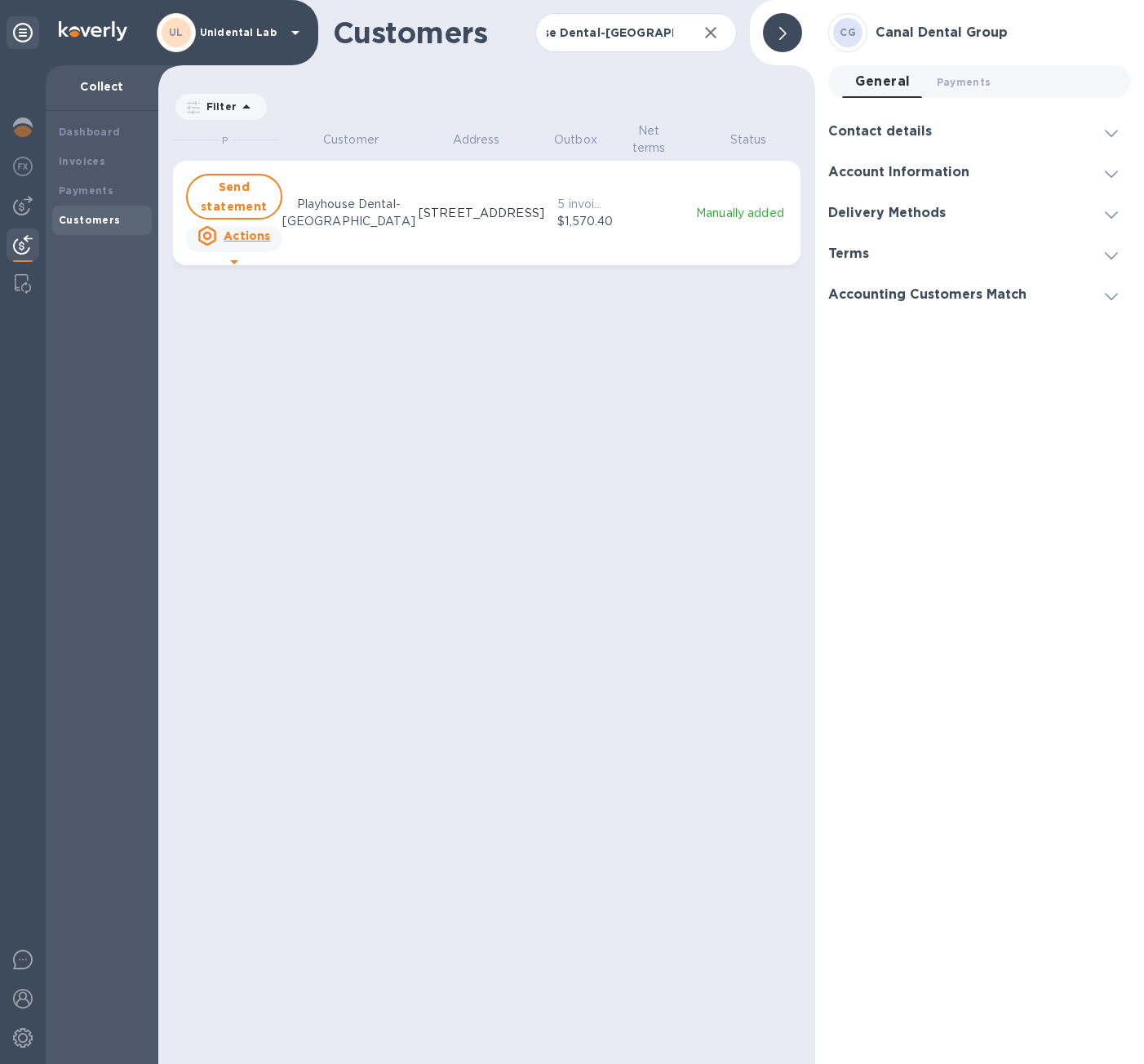
scroll to position [0, 0]
click at [260, 236] on u "Actions" at bounding box center [246, 236] width 46 height 13
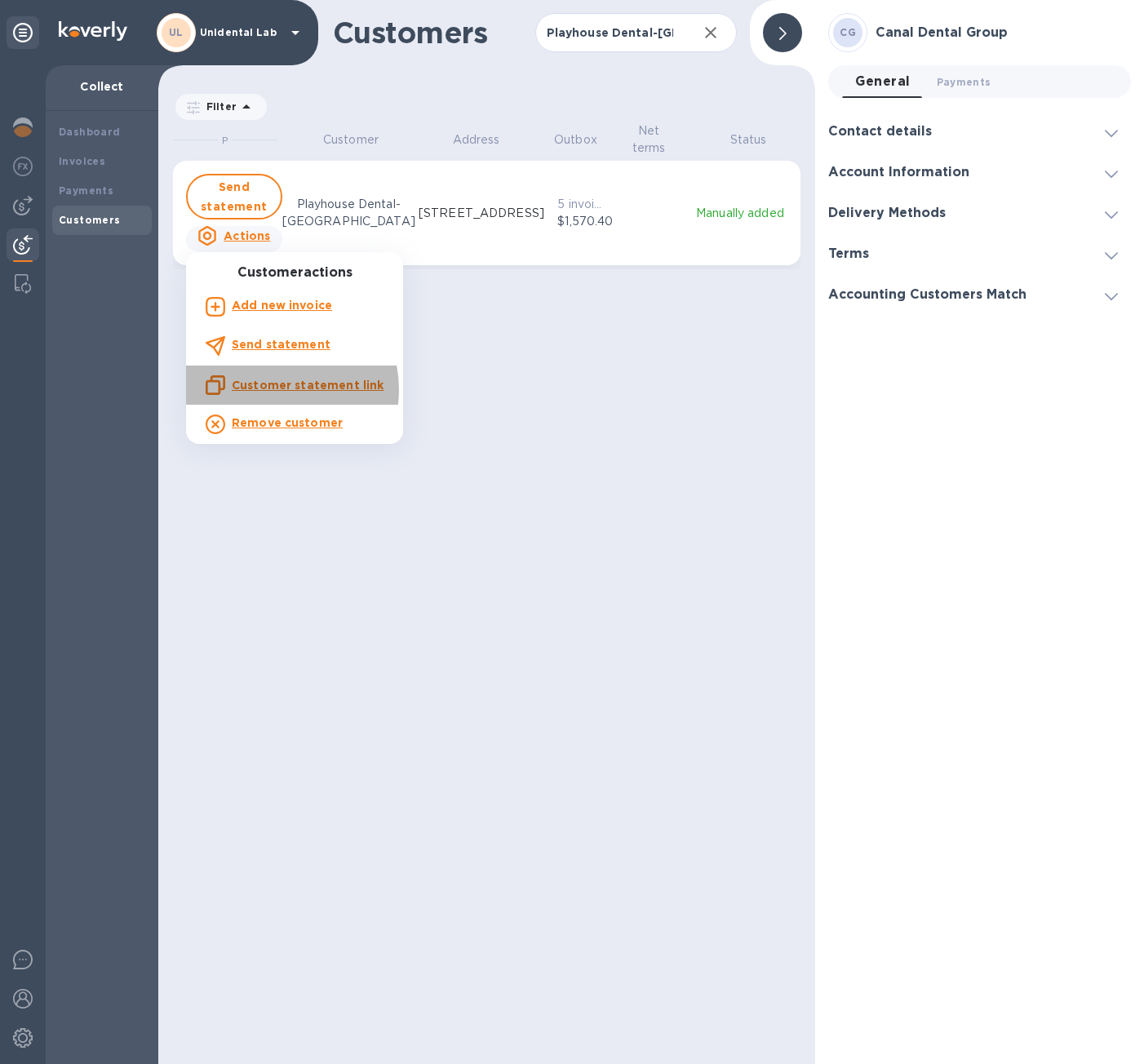
click at [277, 389] on u "Customer statement link" at bounding box center [307, 385] width 152 height 13
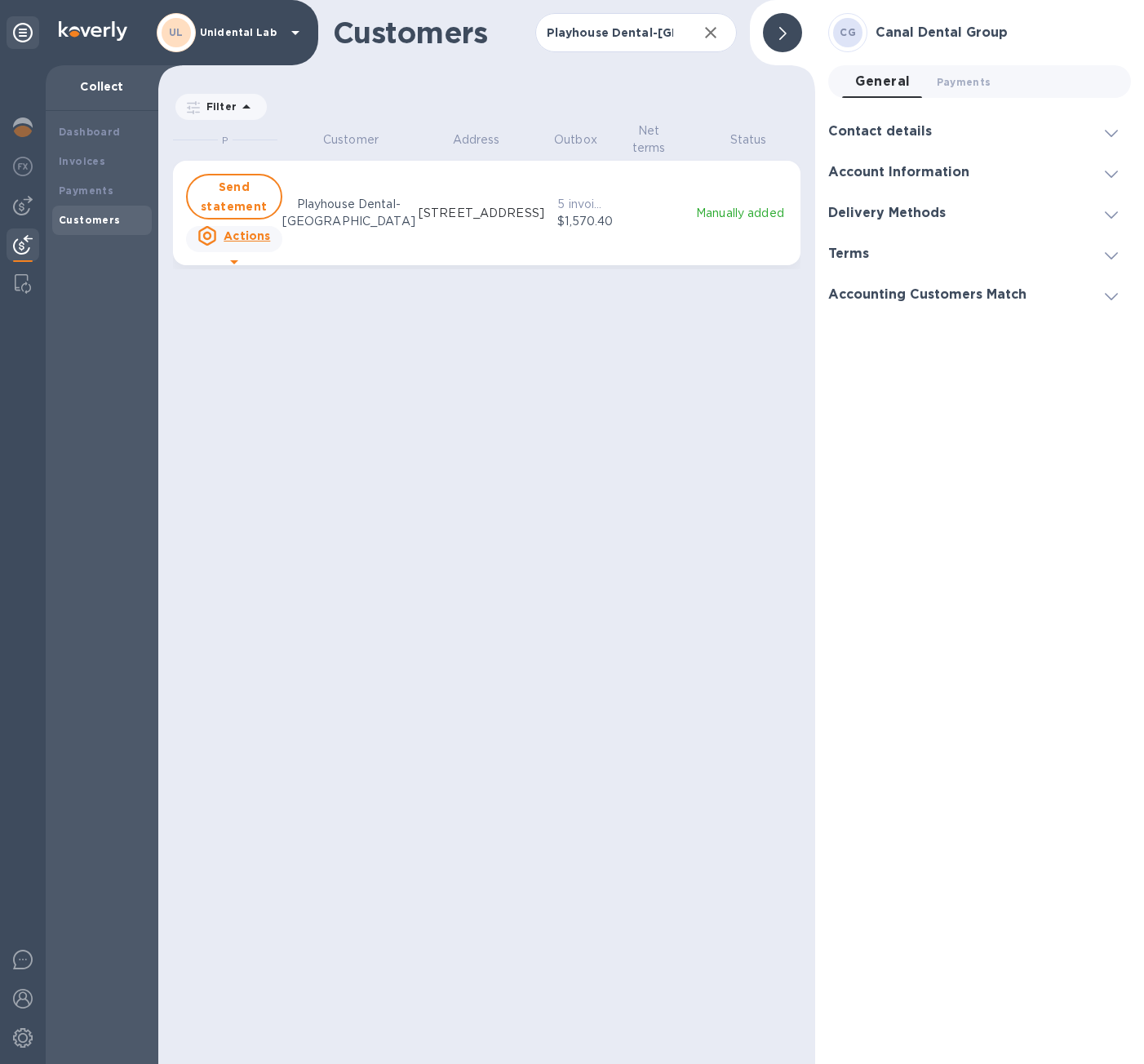
scroll to position [929, 651]
click at [237, 244] on p "Actions" at bounding box center [246, 236] width 46 height 17
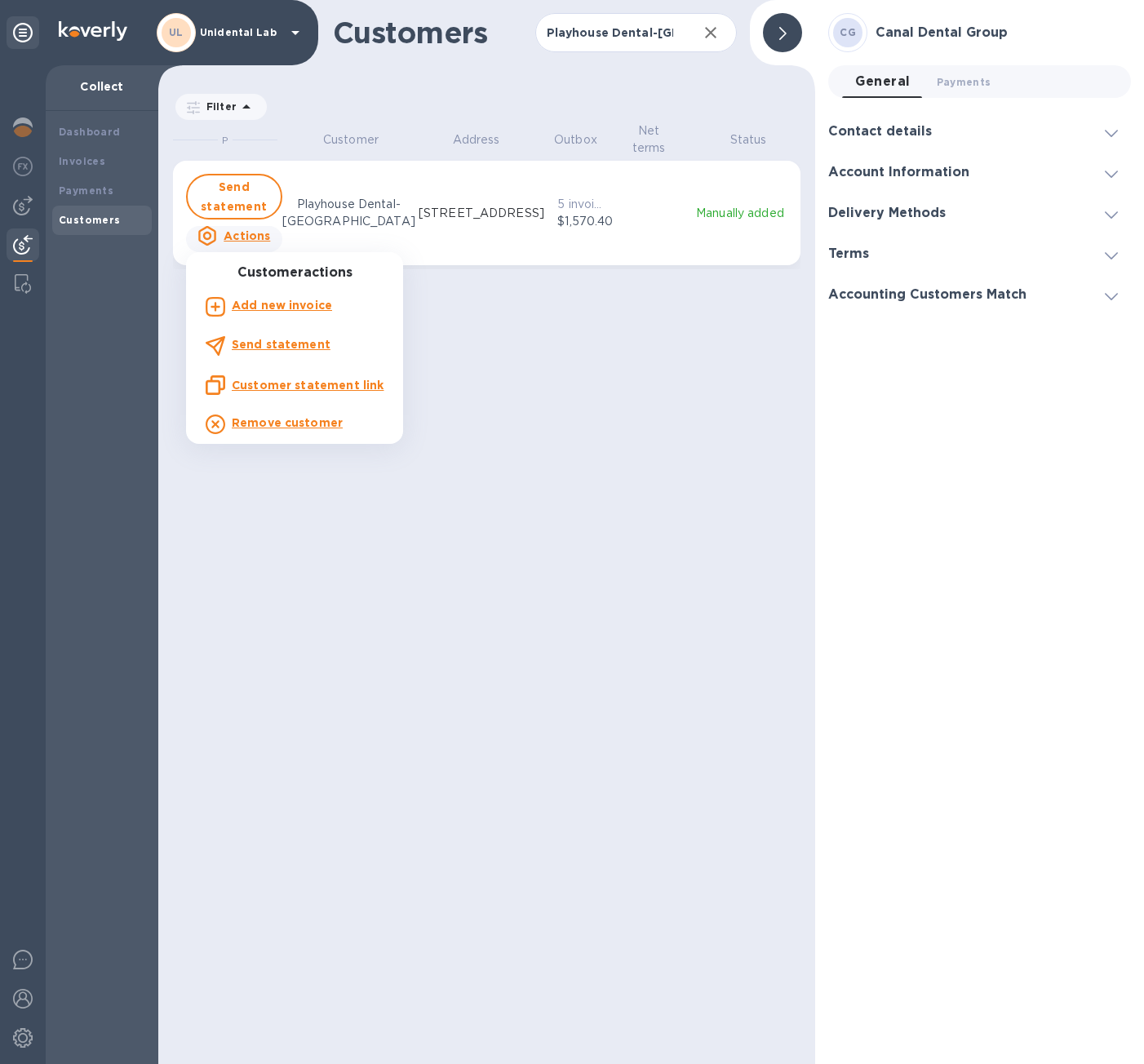
click at [296, 386] on u "Customer statement link" at bounding box center [307, 385] width 152 height 13
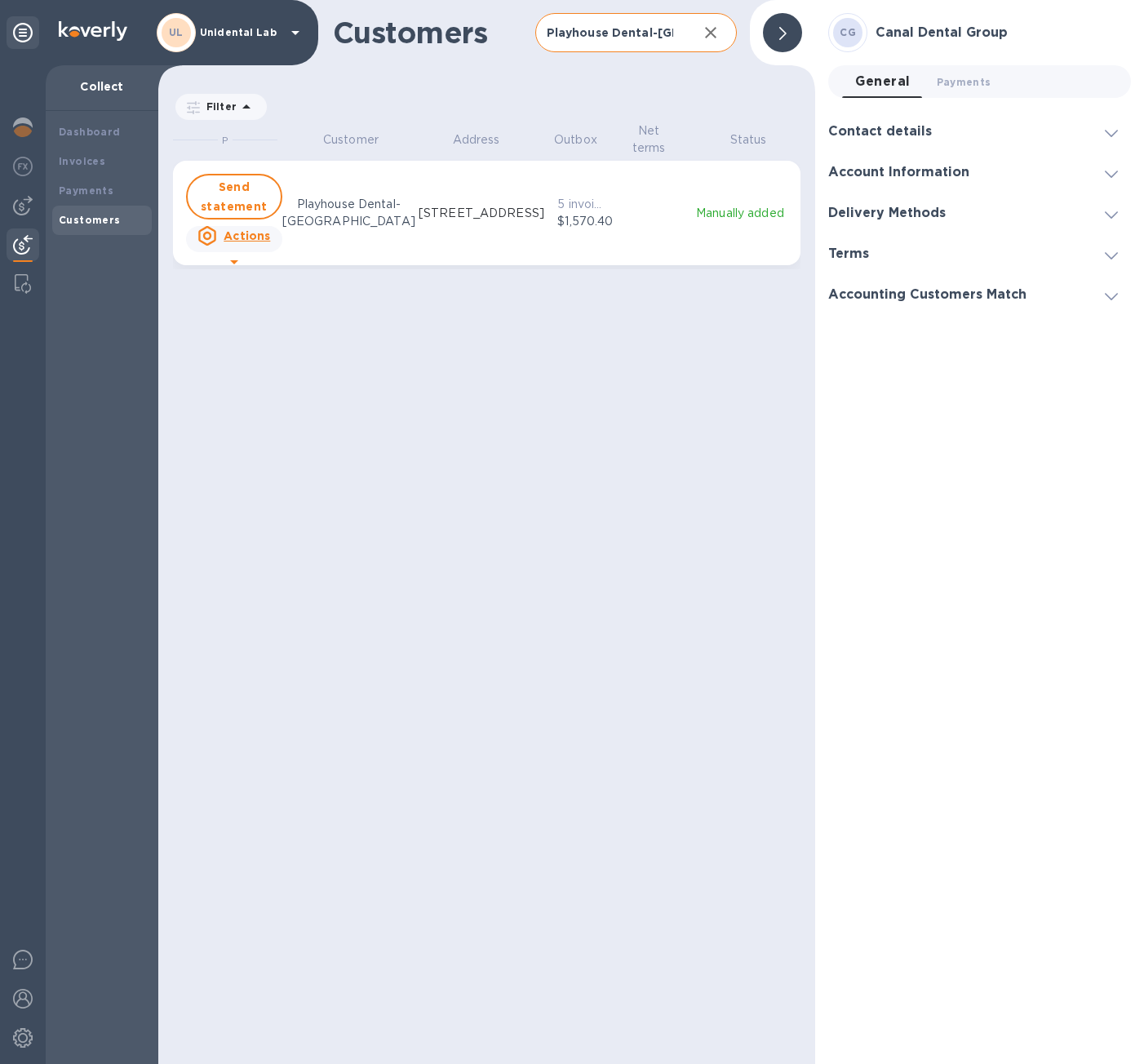
click at [614, 47] on input "Playhouse Dental-Westchester" at bounding box center [611, 33] width 150 height 40
paste input "Hello Doctor, Just a reminder we have not received payment for the attached inv…"
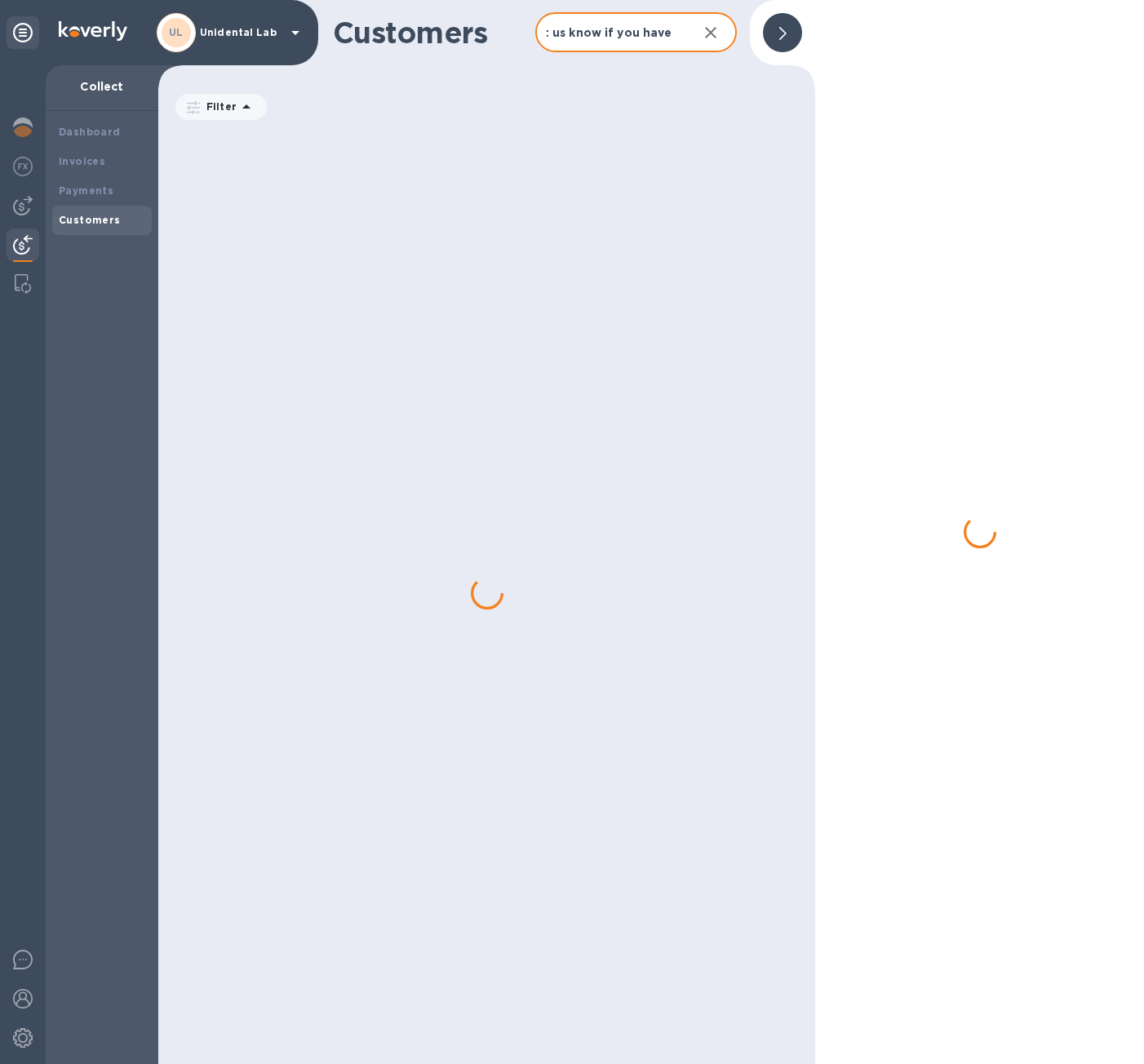
type input "Hello Doctor, Just a reminder we have not received payment for the attached inv…"
click at [692, 33] on button "button" at bounding box center [710, 32] width 39 height 39
click at [698, 33] on div "Customers ​ Add customer" at bounding box center [486, 32] width 657 height 65
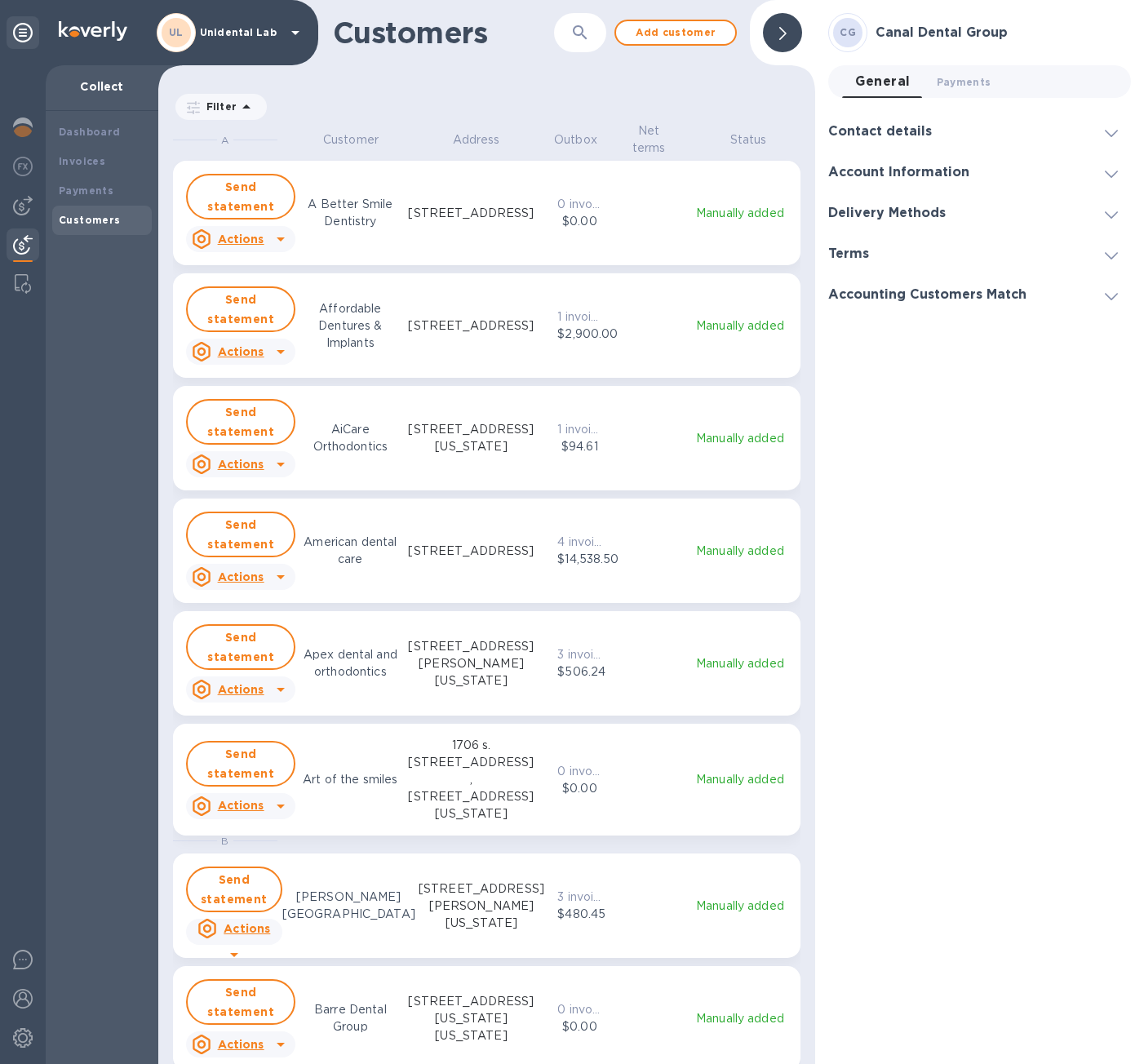
scroll to position [929, 651]
click at [574, 36] on icon "button" at bounding box center [580, 33] width 20 height 20
click at [646, 41] on input "text" at bounding box center [611, 33] width 150 height 40
paste input "Gentle dental of Edison"
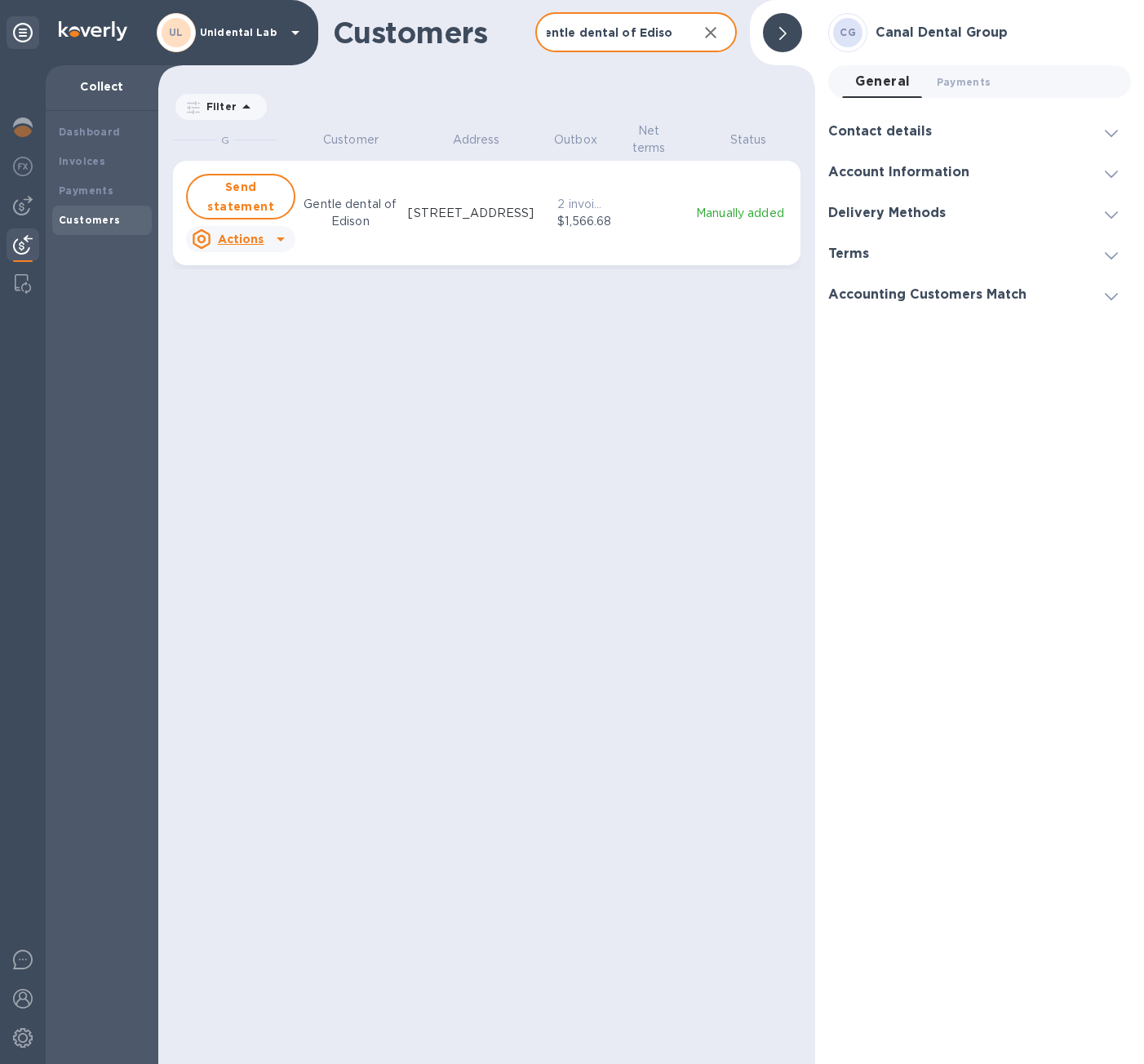
type input "Gentle dental of Edison"
click at [278, 236] on icon "grid" at bounding box center [281, 239] width 20 height 20
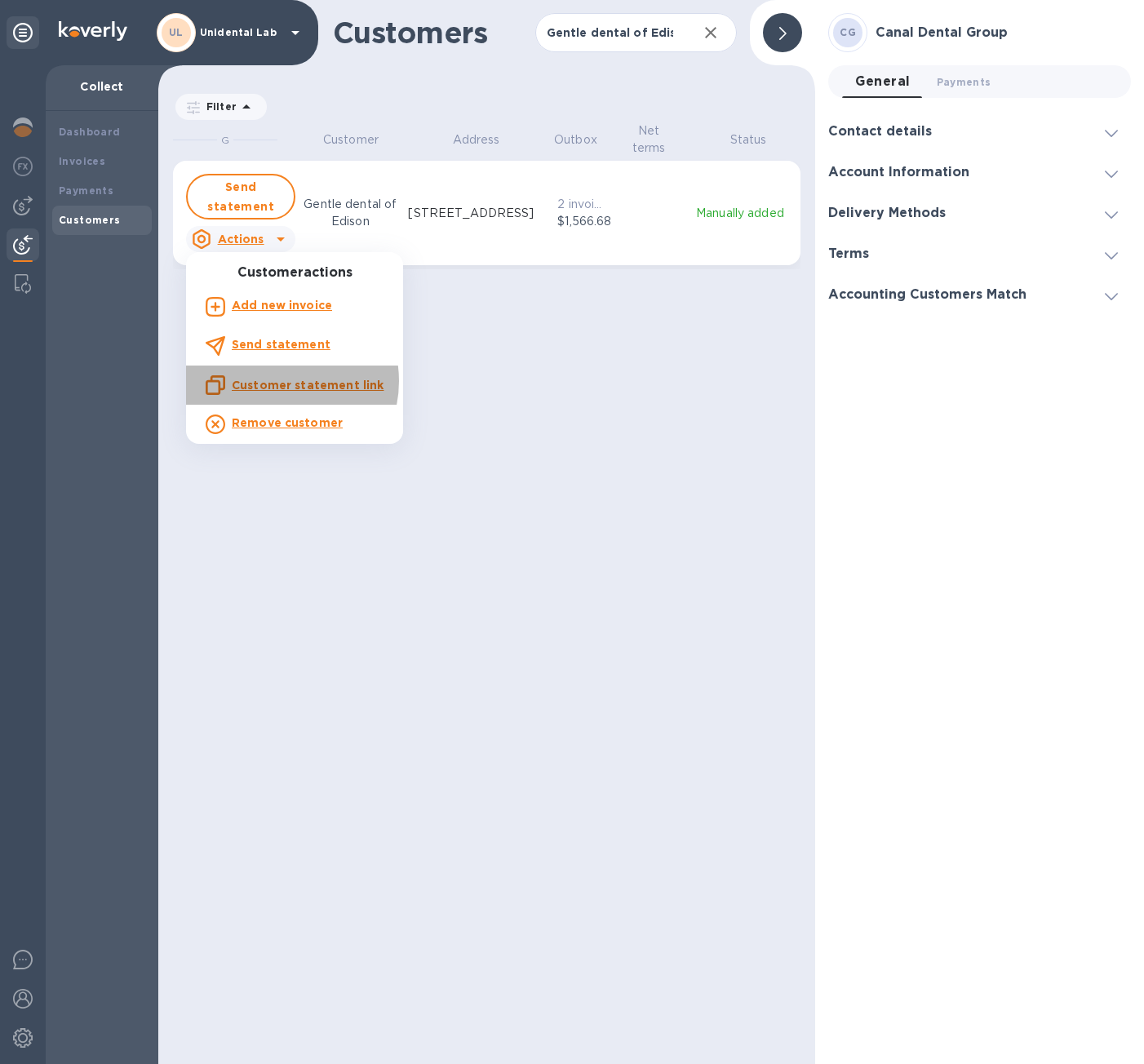
click at [278, 381] on u "Customer statement link" at bounding box center [307, 385] width 152 height 13
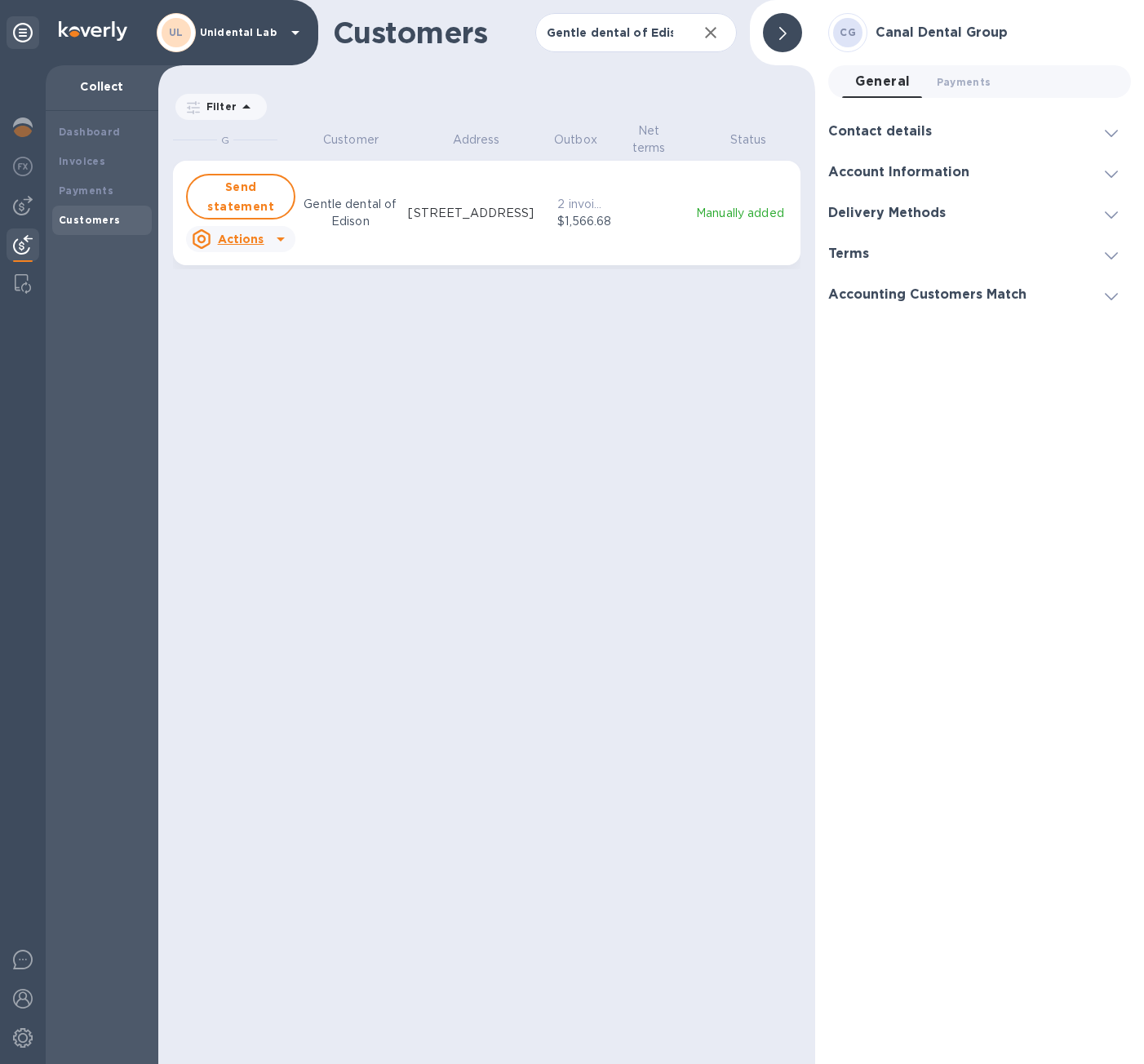
scroll to position [929, 651]
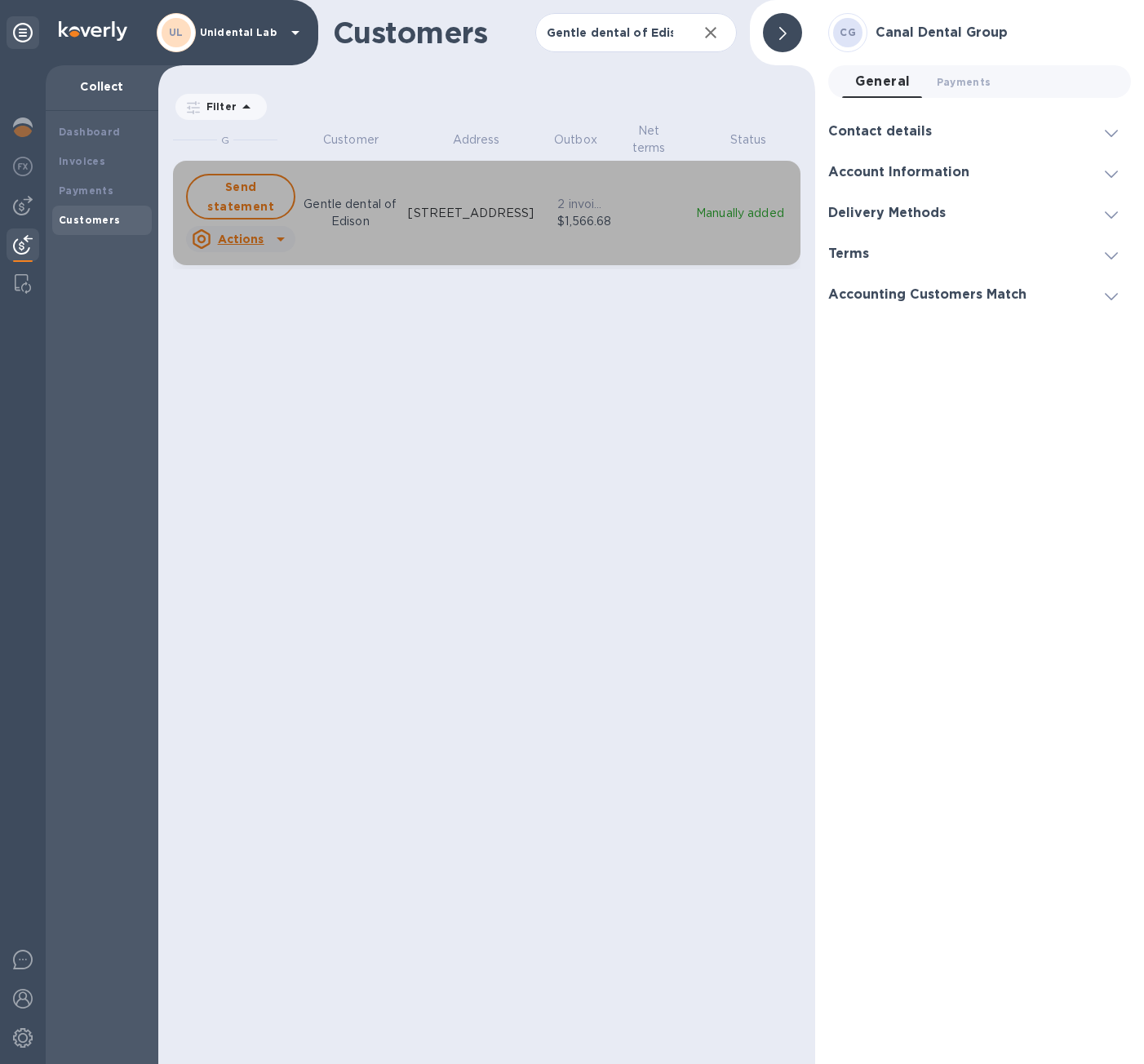
click at [249, 240] on u "Actions" at bounding box center [241, 239] width 46 height 13
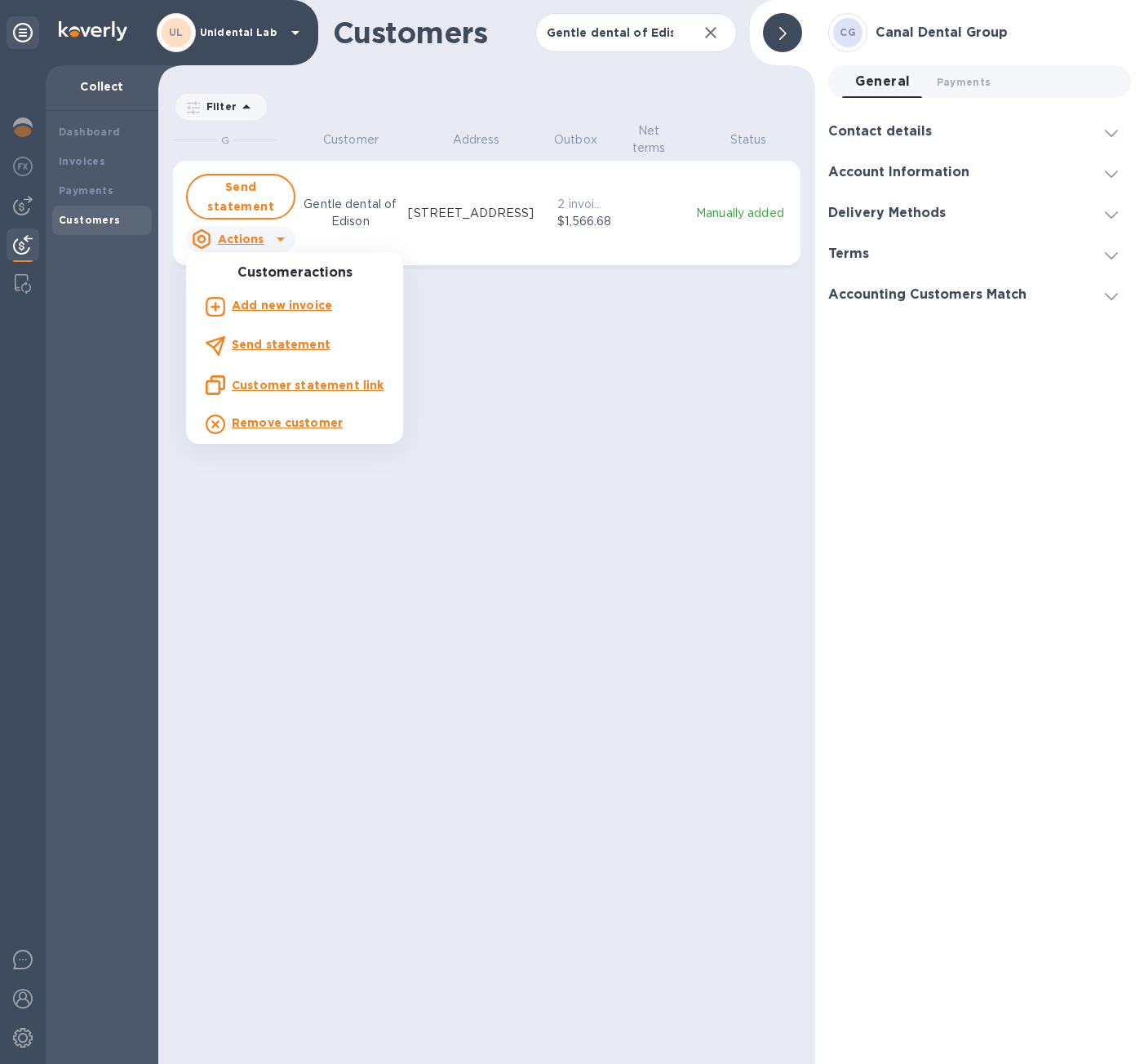
click at [285, 383] on u "Customer statement link" at bounding box center [307, 385] width 152 height 13
